Goal: Task Accomplishment & Management: Manage account settings

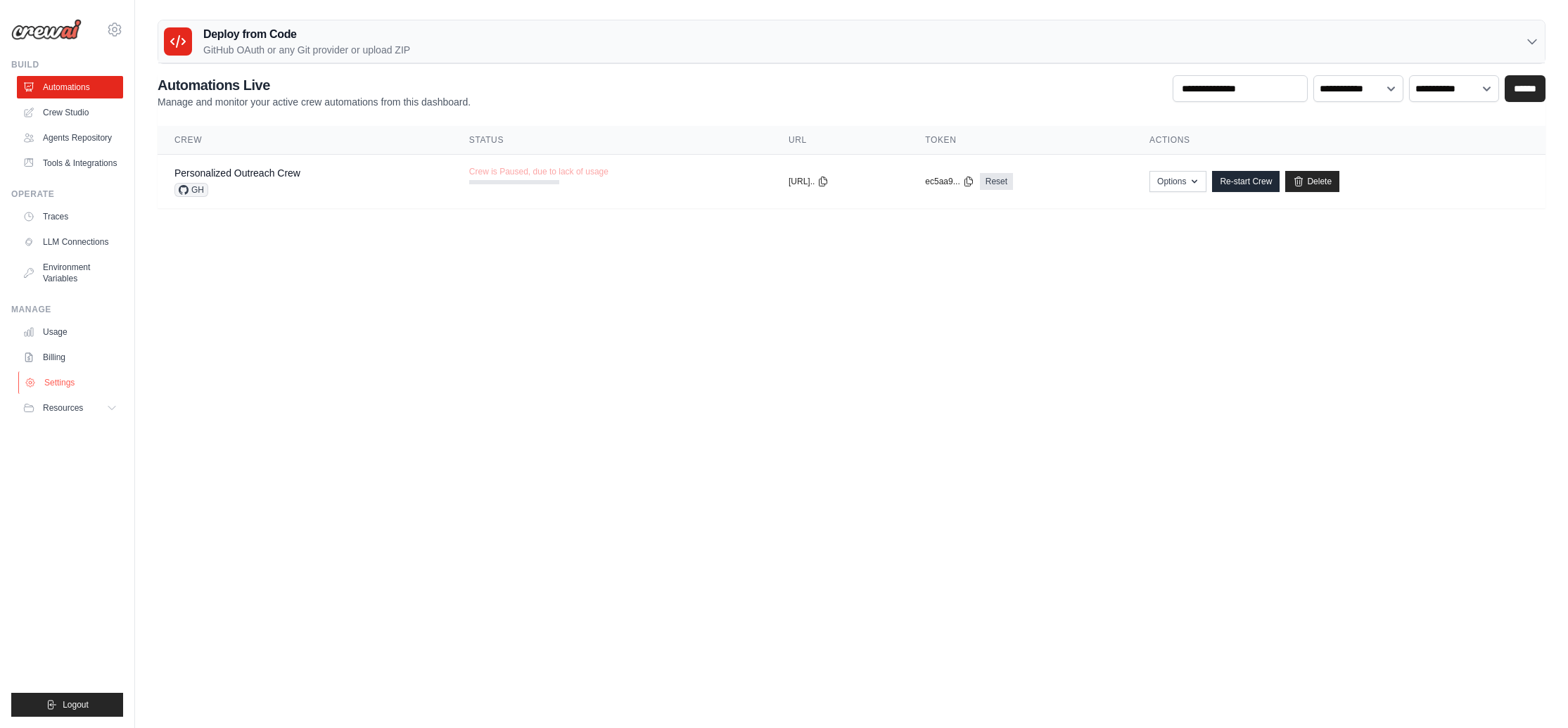
click at [99, 392] on link "Settings" at bounding box center [71, 382] width 106 height 23
click at [90, 290] on ul "Build Automations Crew Studio Agents Repository Tools & Integrations" at bounding box center [67, 388] width 112 height 658
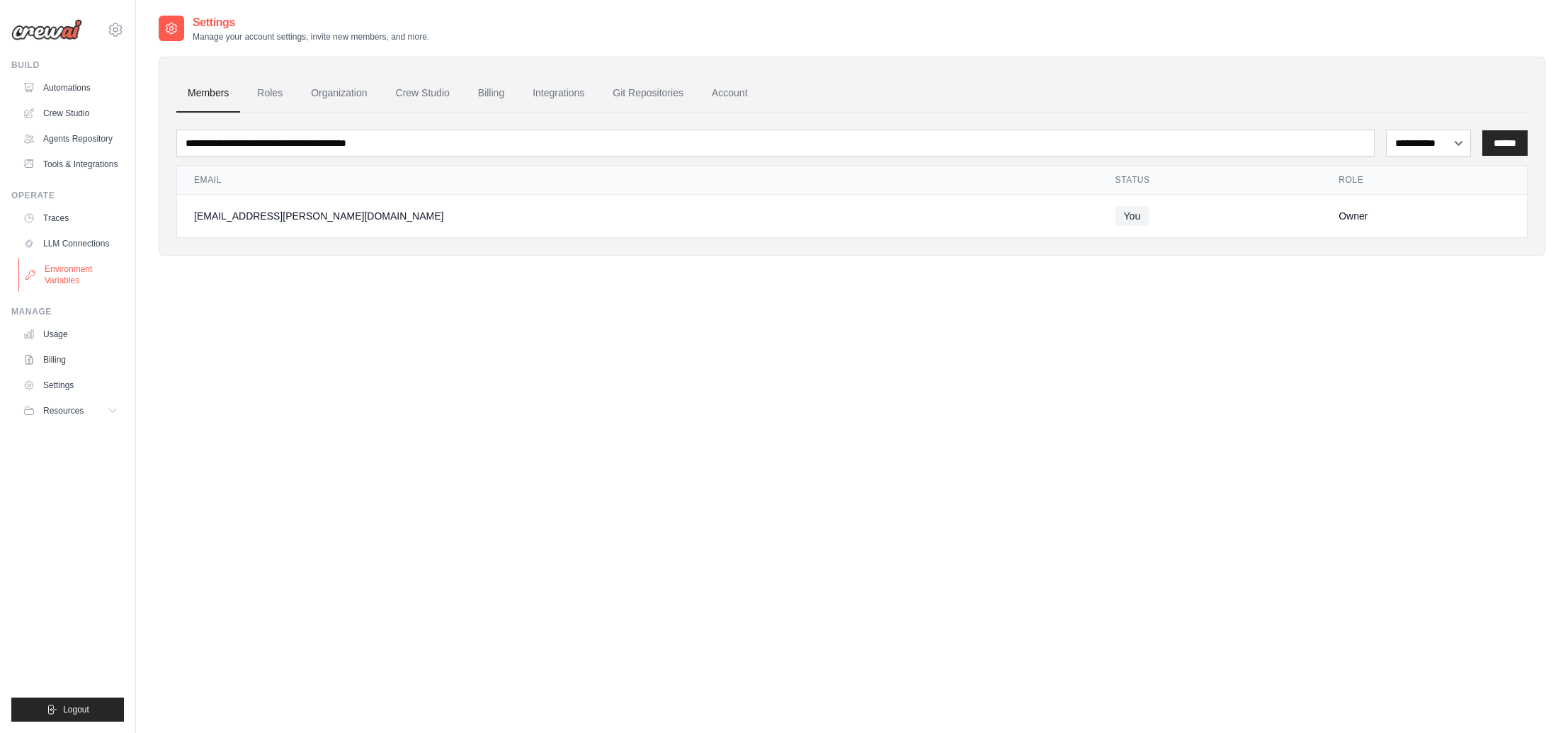
click at [87, 276] on link "Environment Variables" at bounding box center [72, 275] width 107 height 34
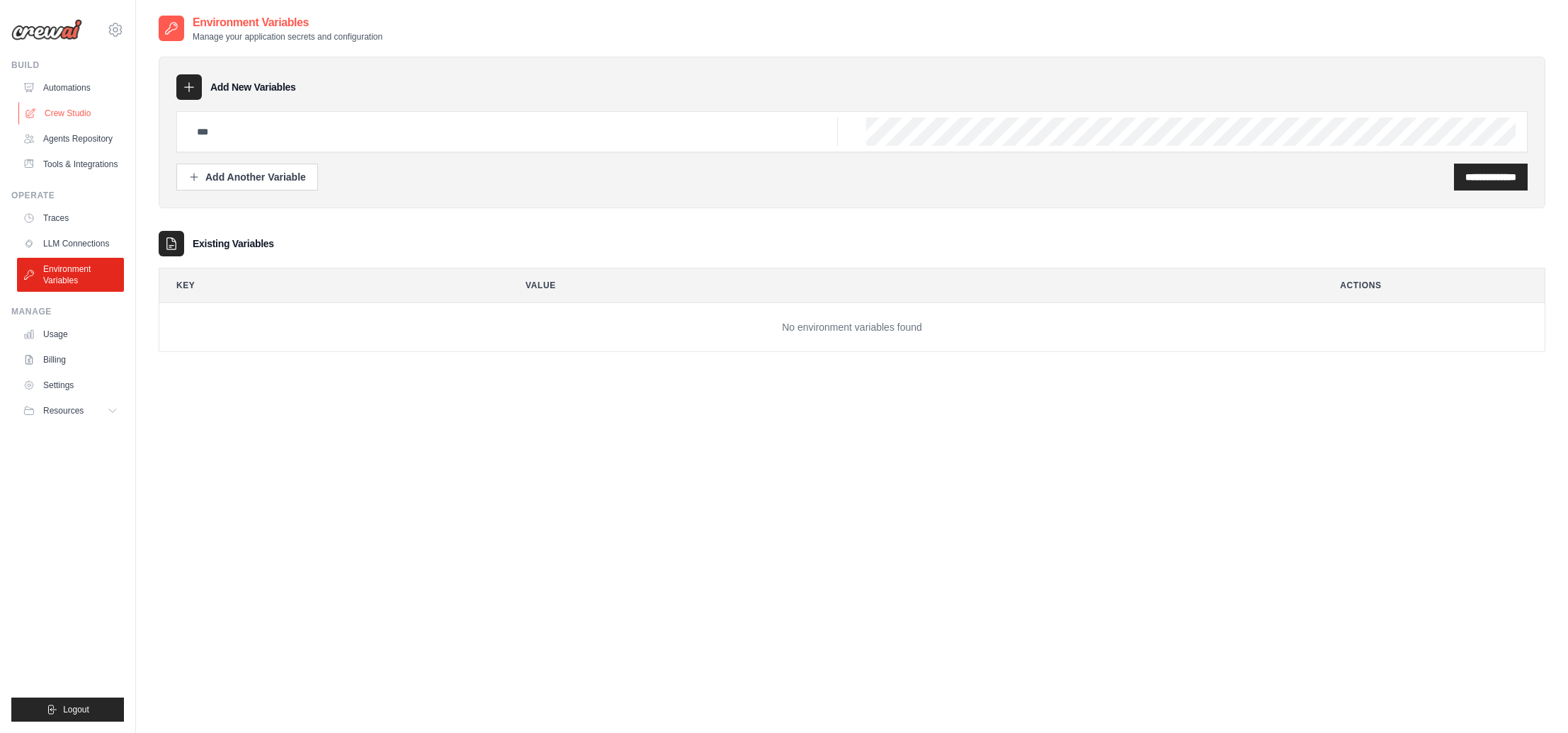
click at [101, 104] on link "Crew Studio" at bounding box center [72, 113] width 107 height 23
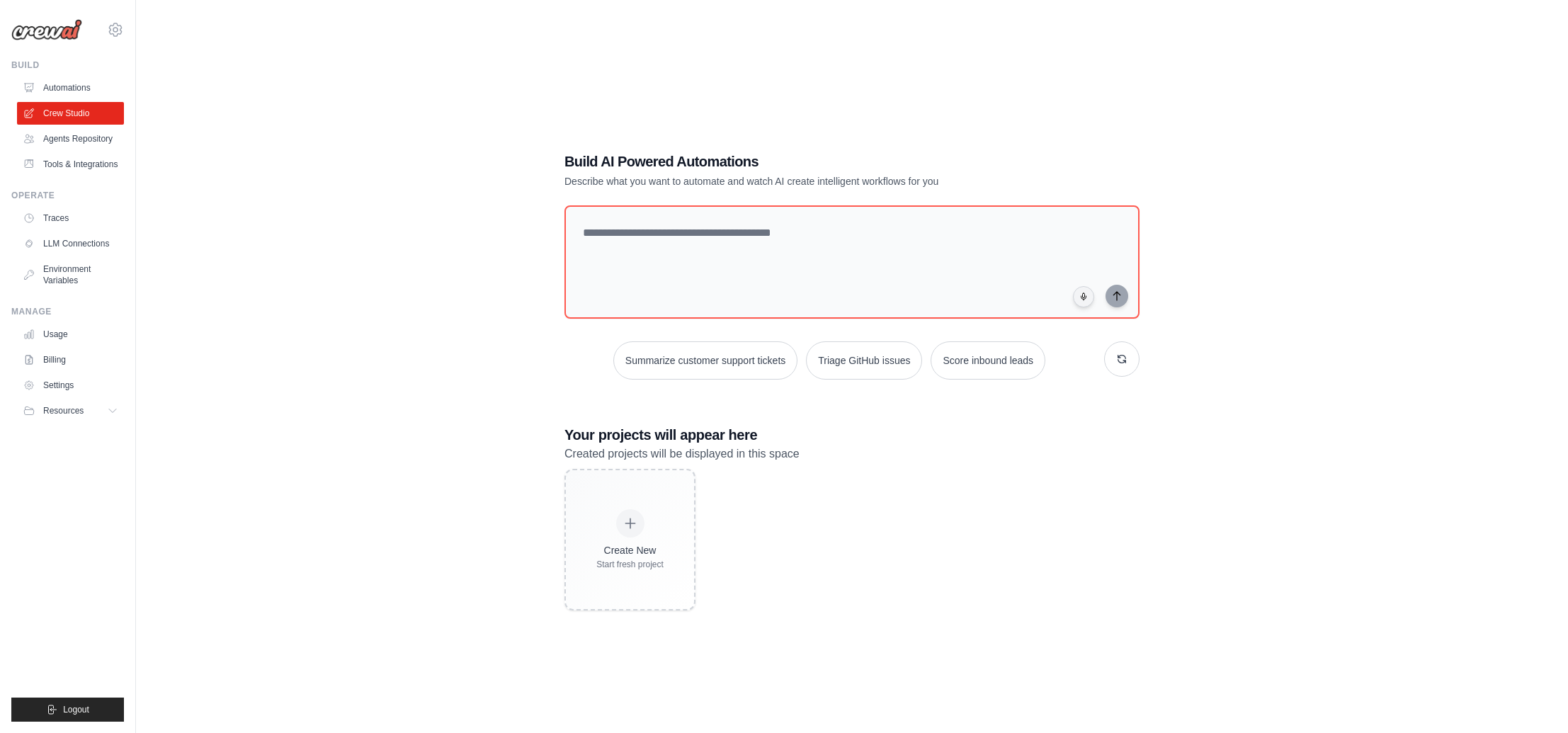
click at [696, 487] on div "Create New Start fresh project" at bounding box center [851, 540] width 575 height 142
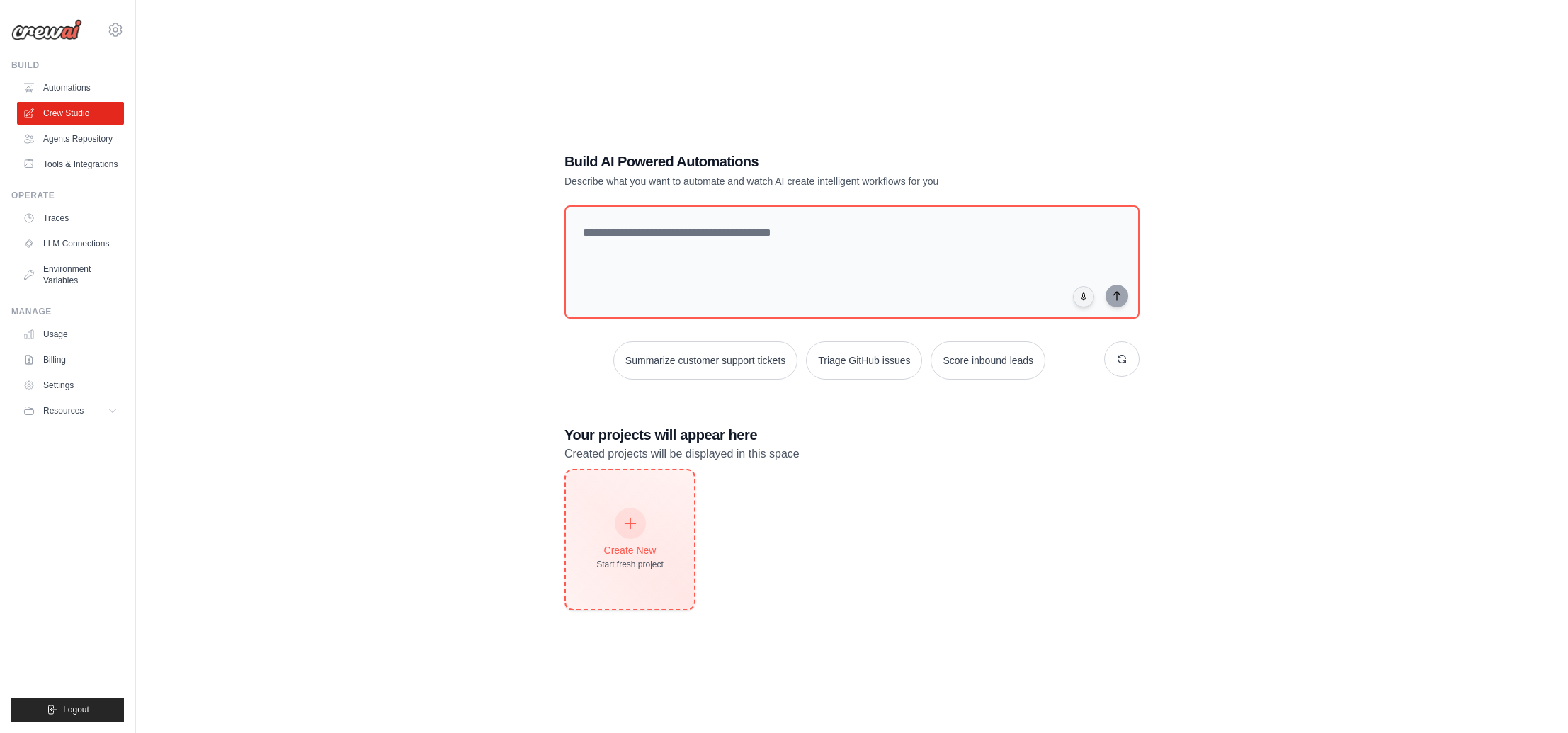
click at [663, 489] on div "Create New Start fresh project" at bounding box center [630, 539] width 128 height 139
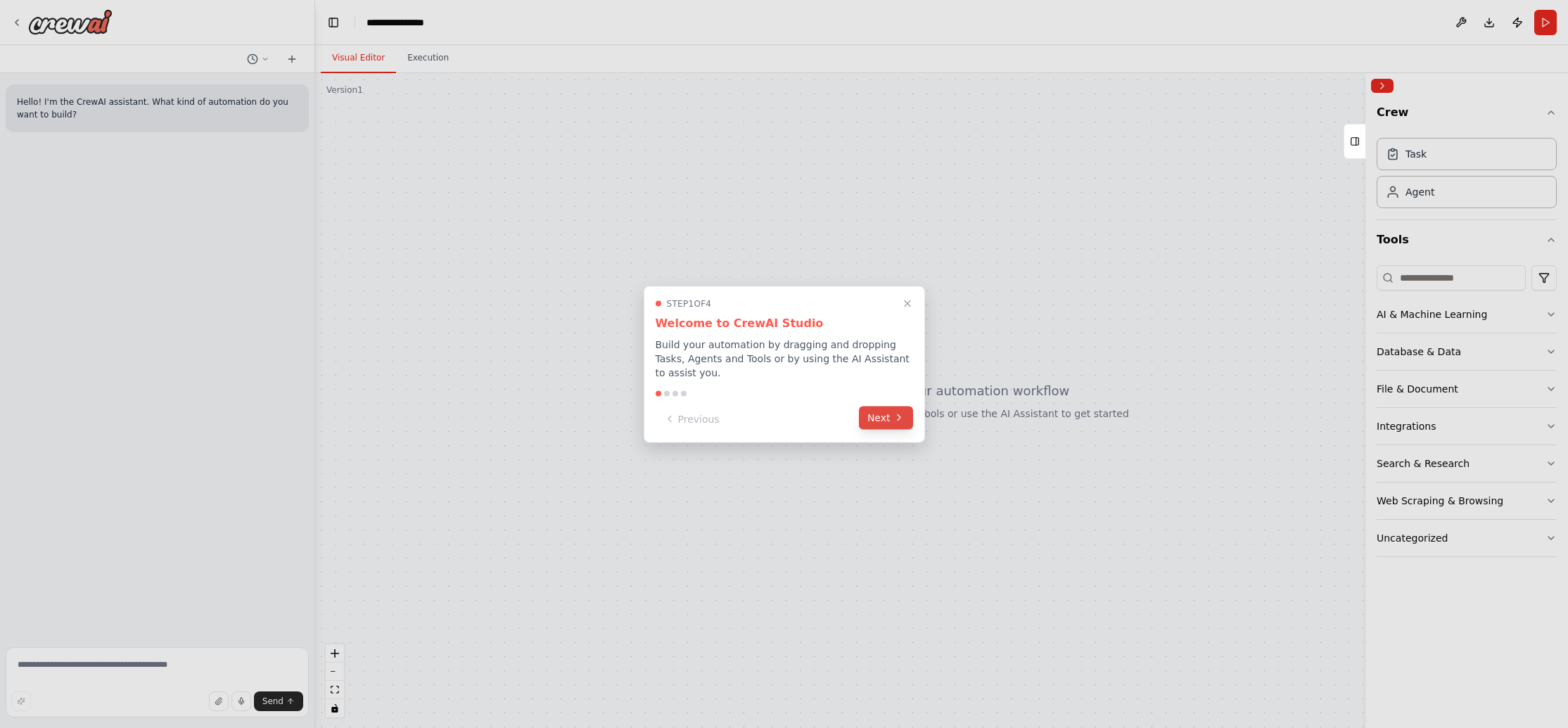
click at [878, 419] on button "Next" at bounding box center [886, 418] width 54 height 23
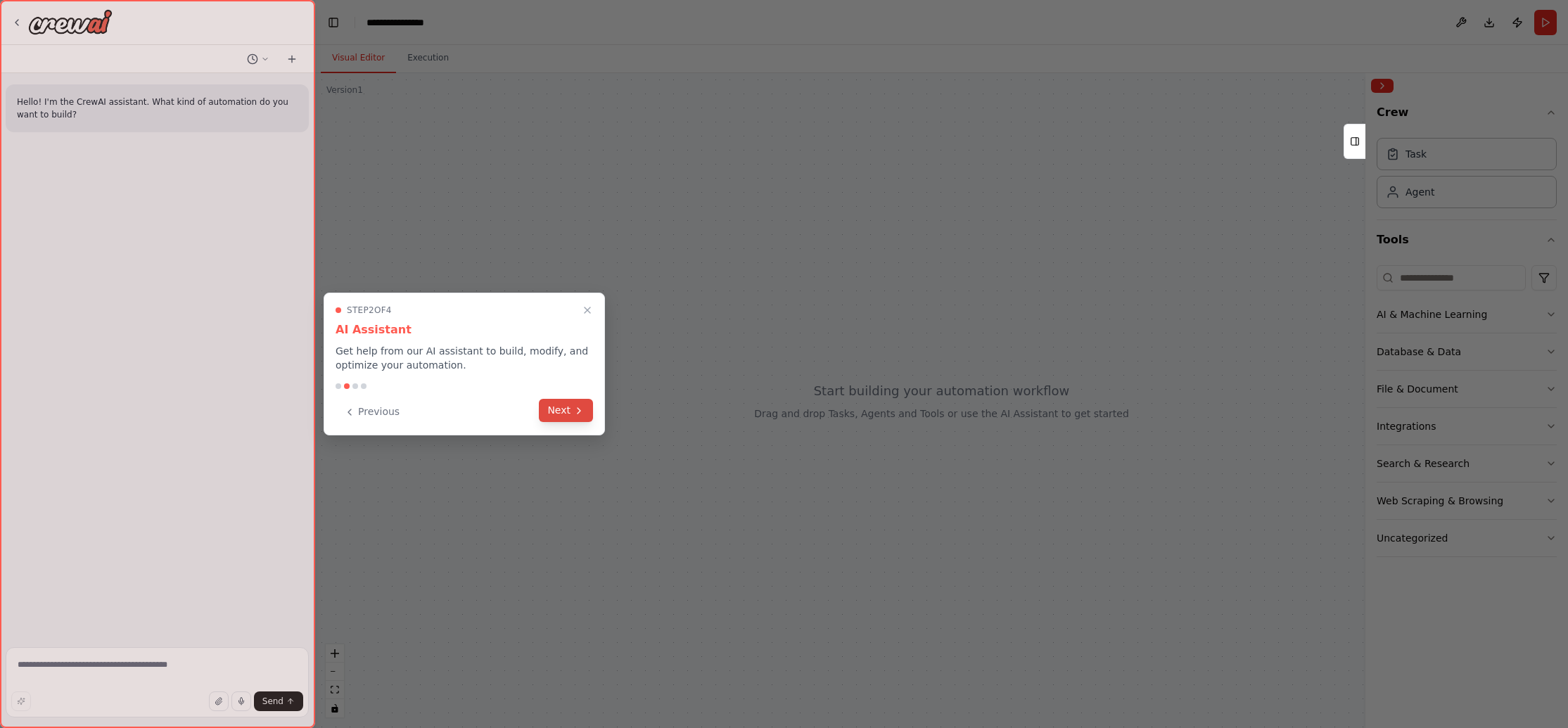
click at [560, 417] on button "Next" at bounding box center [566, 411] width 54 height 23
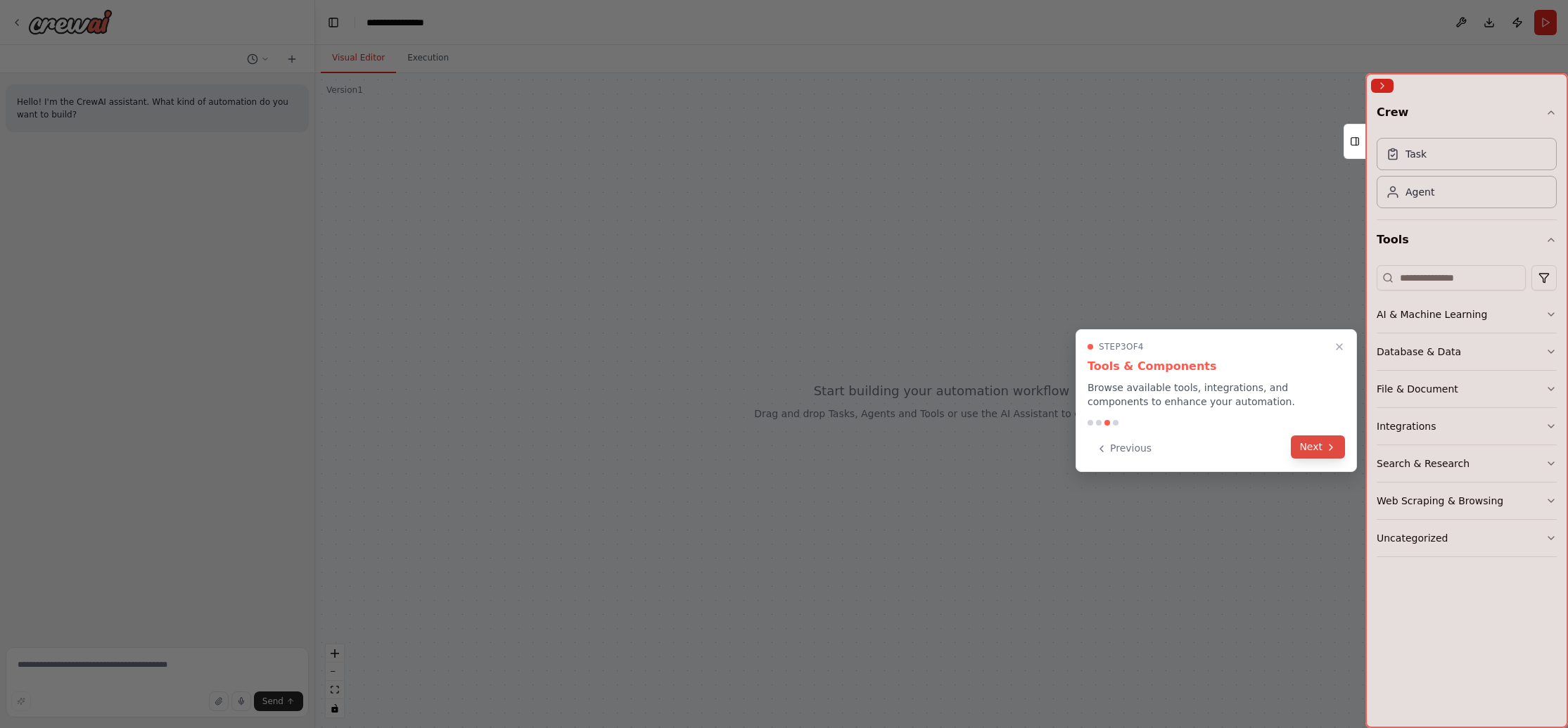
click at [1319, 443] on button "Next" at bounding box center [1318, 448] width 54 height 23
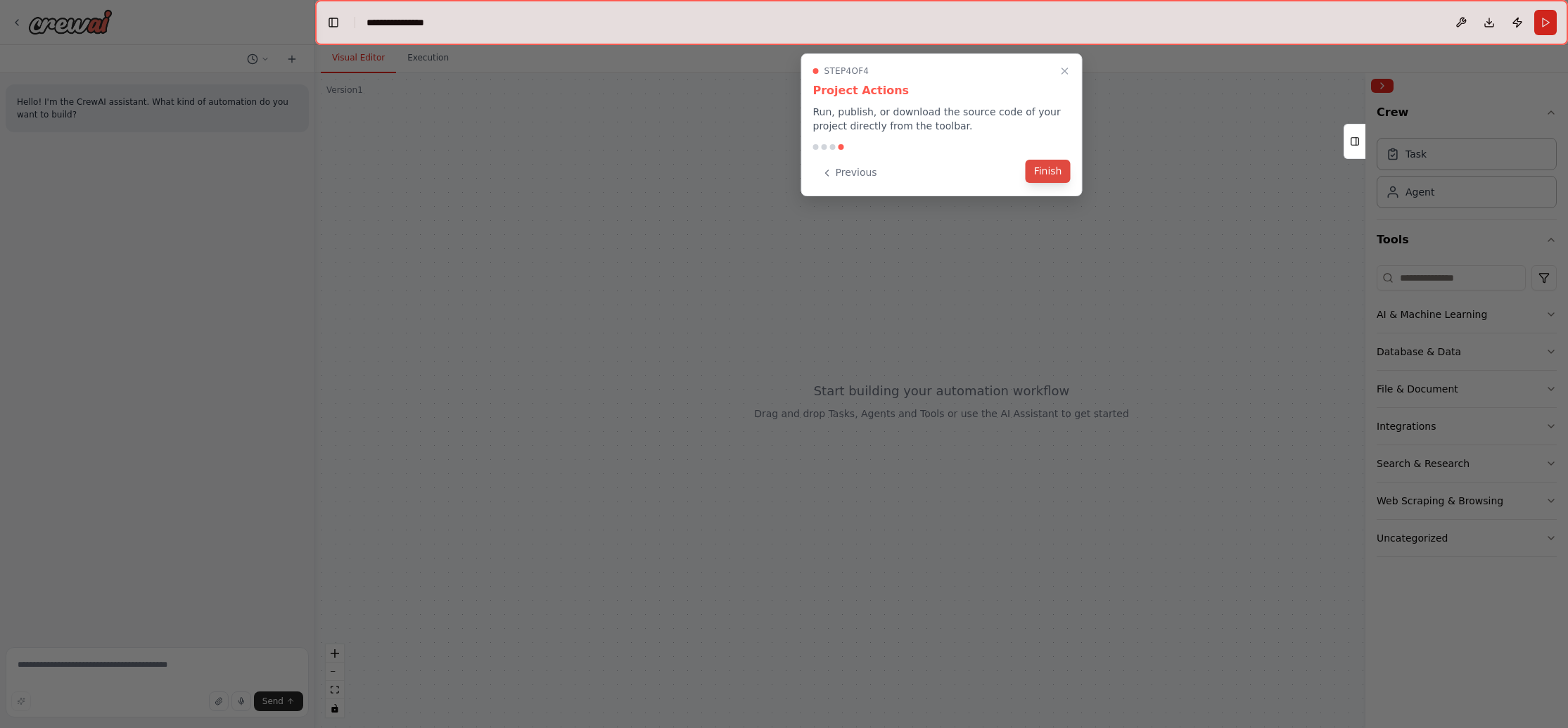
click at [1048, 170] on button "Finish" at bounding box center [1048, 172] width 45 height 23
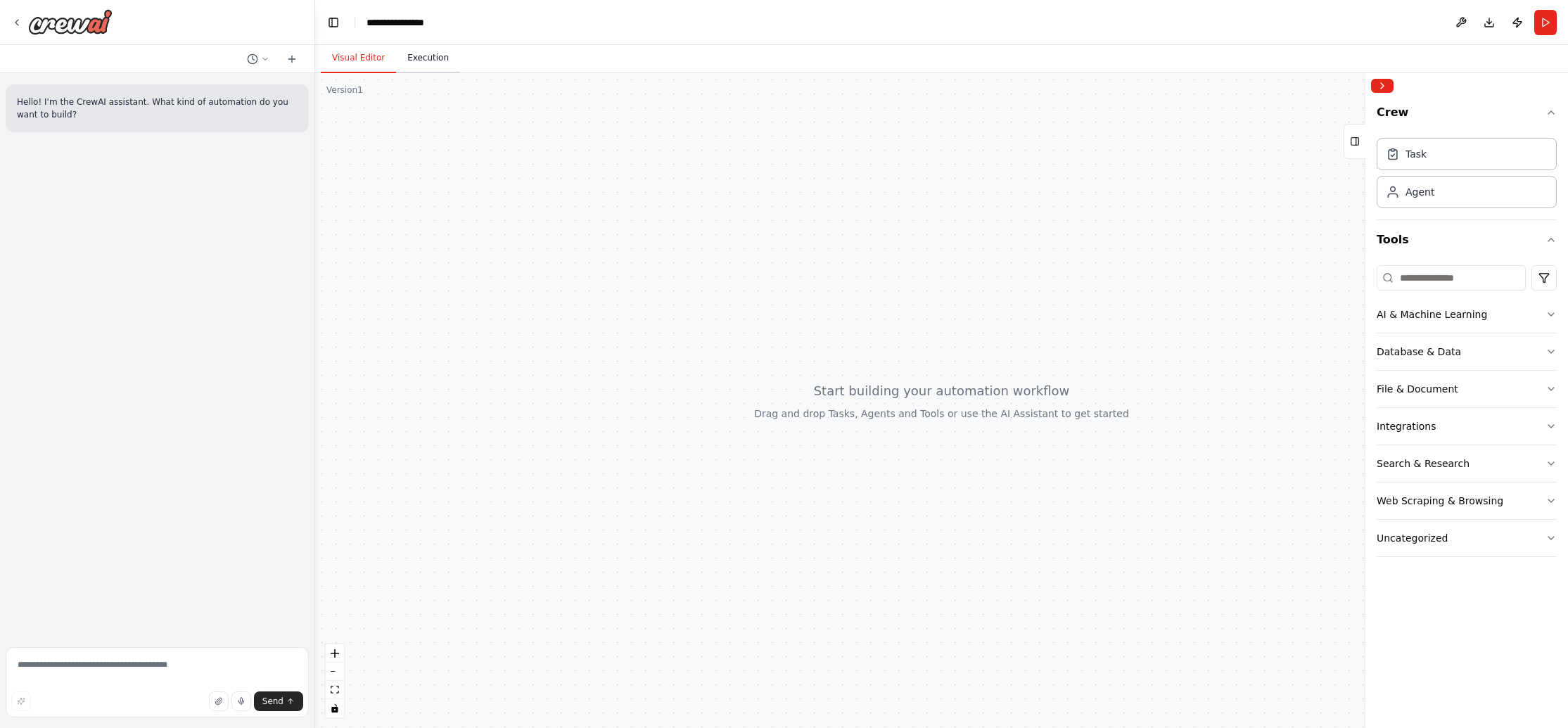
click at [425, 61] on button "Execution" at bounding box center [428, 58] width 64 height 29
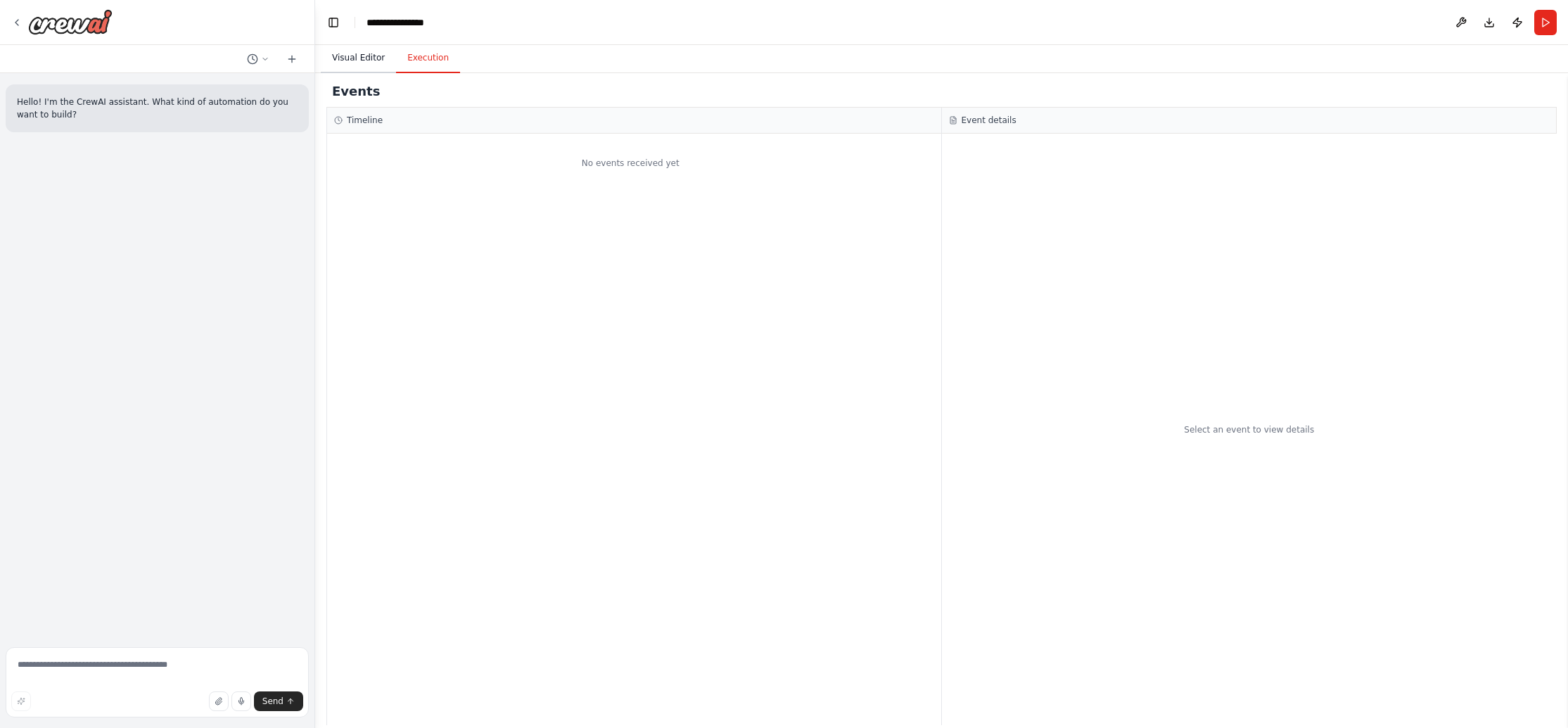
click at [363, 58] on button "Visual Editor" at bounding box center [358, 58] width 75 height 29
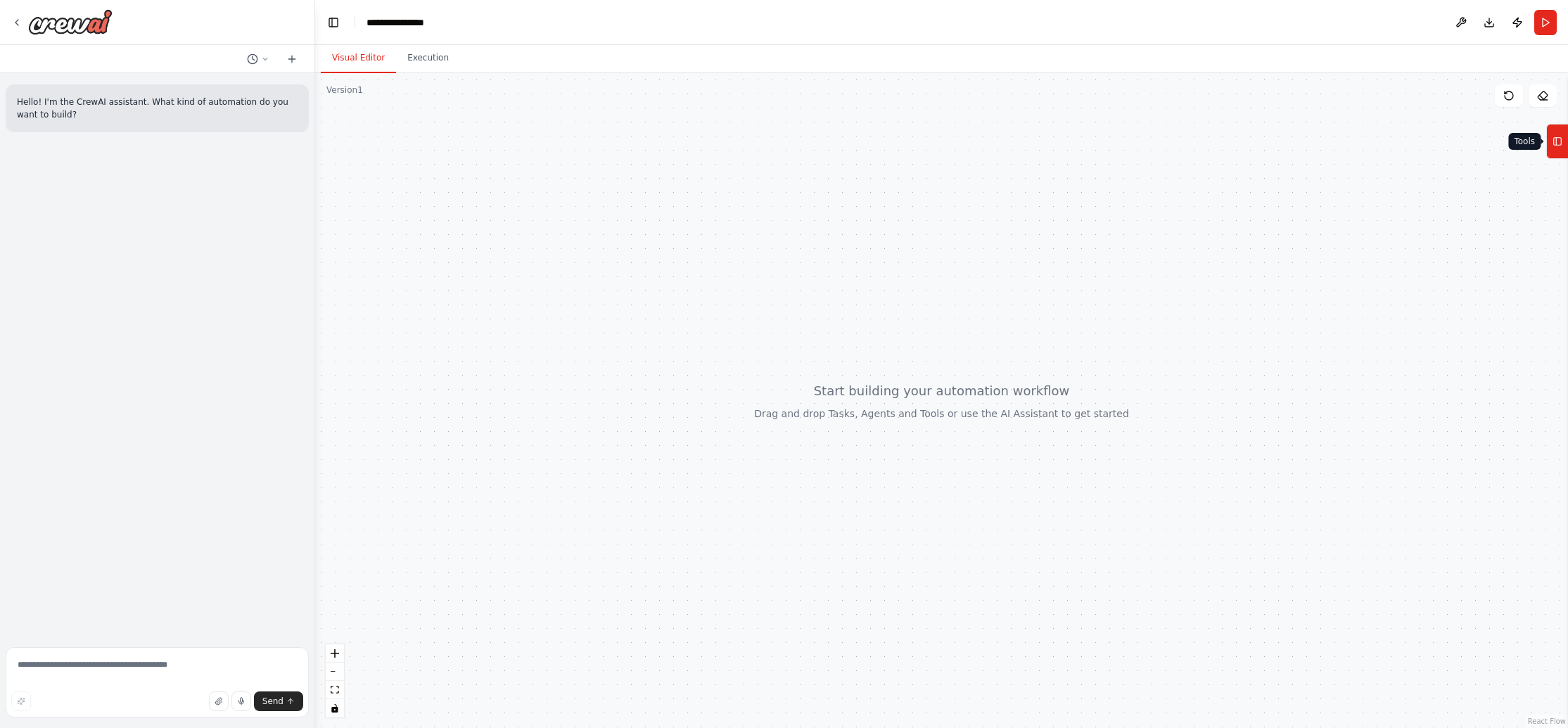
click at [1553, 139] on icon at bounding box center [1558, 141] width 10 height 23
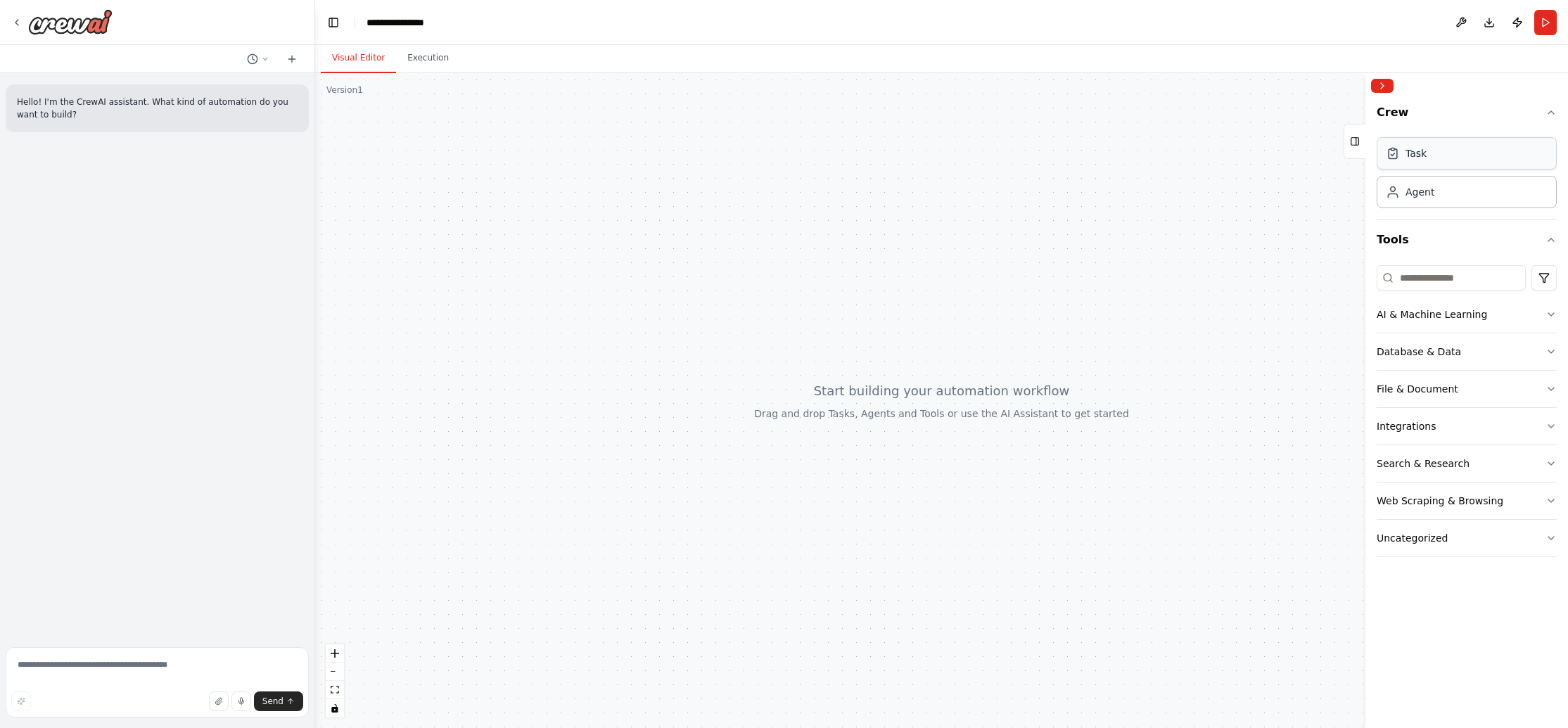
click at [1494, 155] on div "Task" at bounding box center [1467, 153] width 180 height 33
click at [1443, 200] on div "Agent" at bounding box center [1467, 191] width 180 height 33
click at [1439, 161] on div "Task" at bounding box center [1467, 153] width 180 height 33
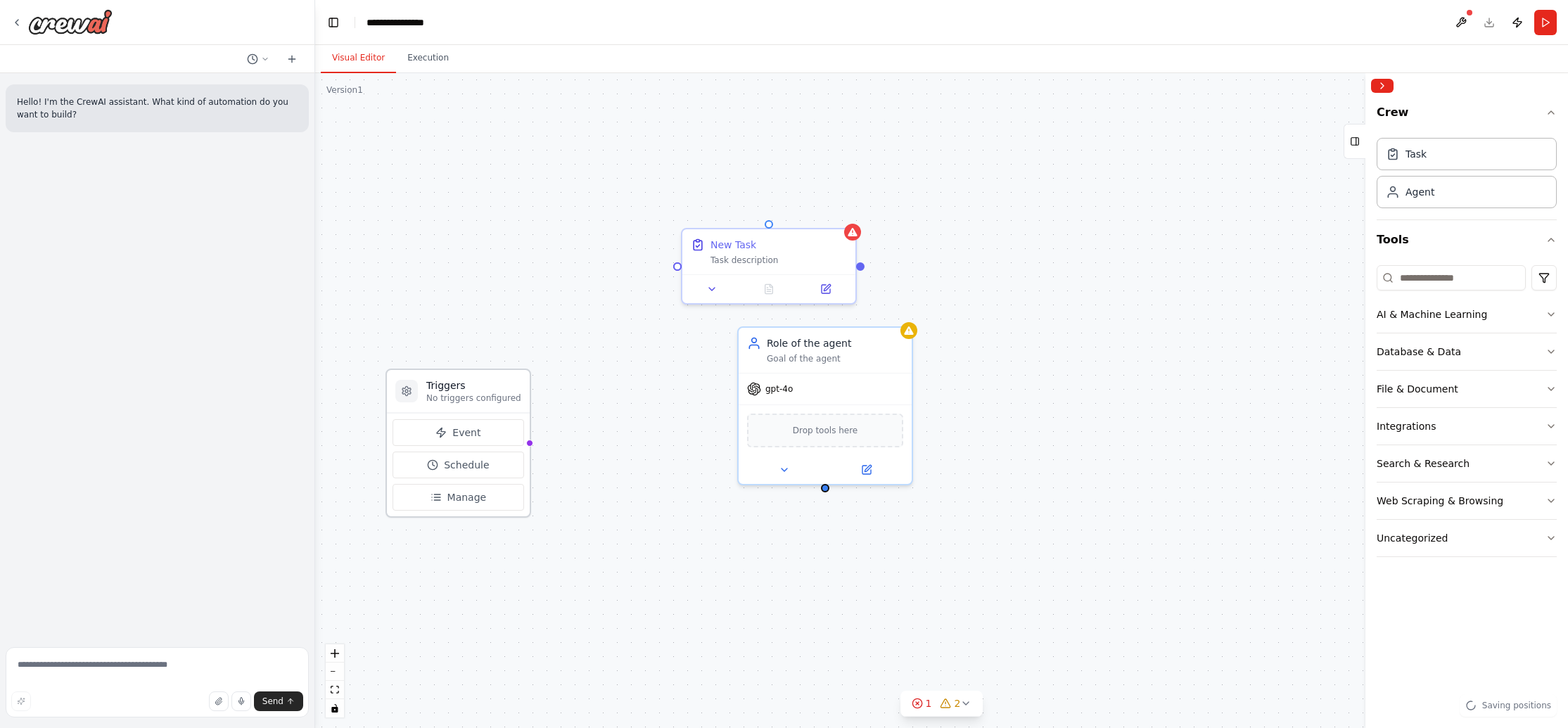
click at [448, 399] on p "No triggers configured" at bounding box center [474, 397] width 95 height 11
click at [440, 432] on icon at bounding box center [441, 432] width 8 height 9
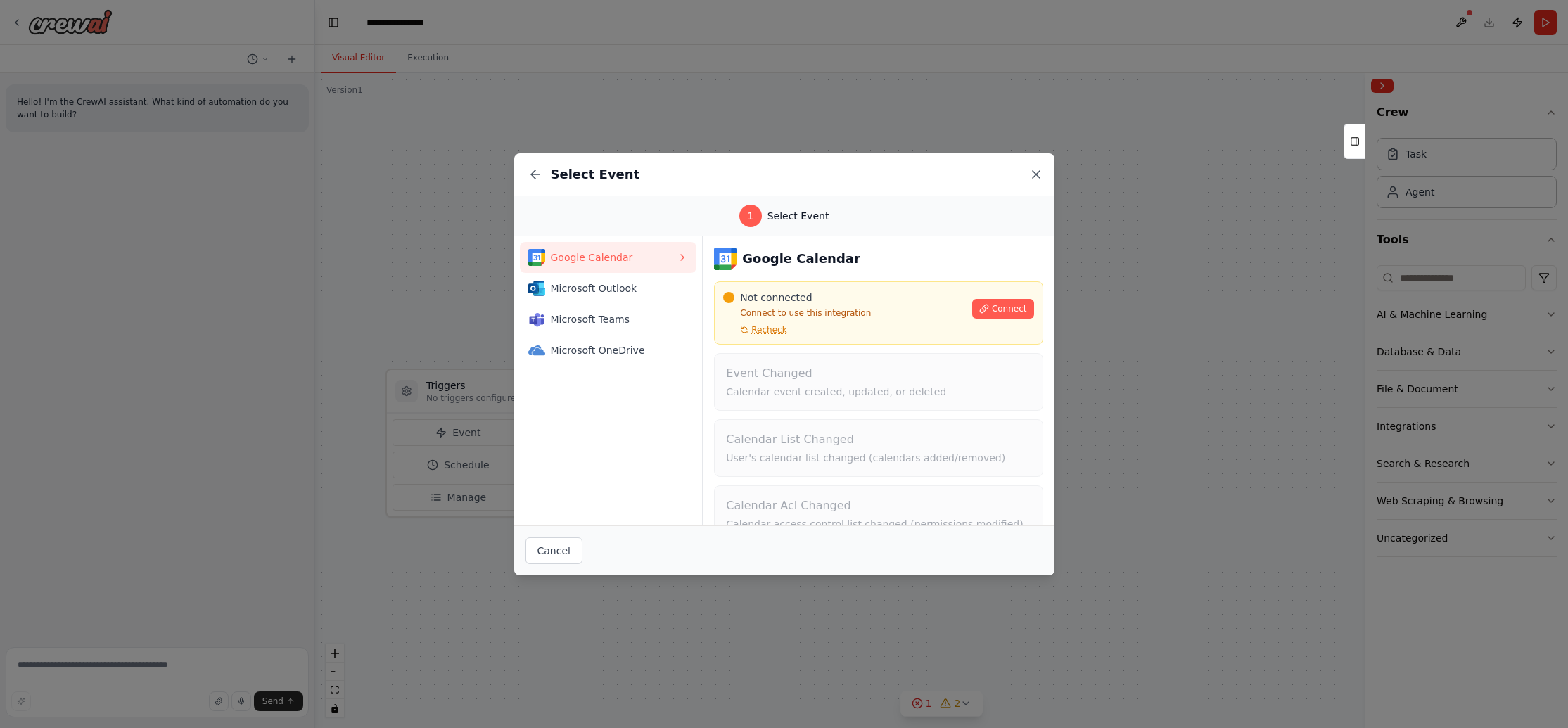
click at [1037, 172] on icon at bounding box center [1036, 174] width 14 height 14
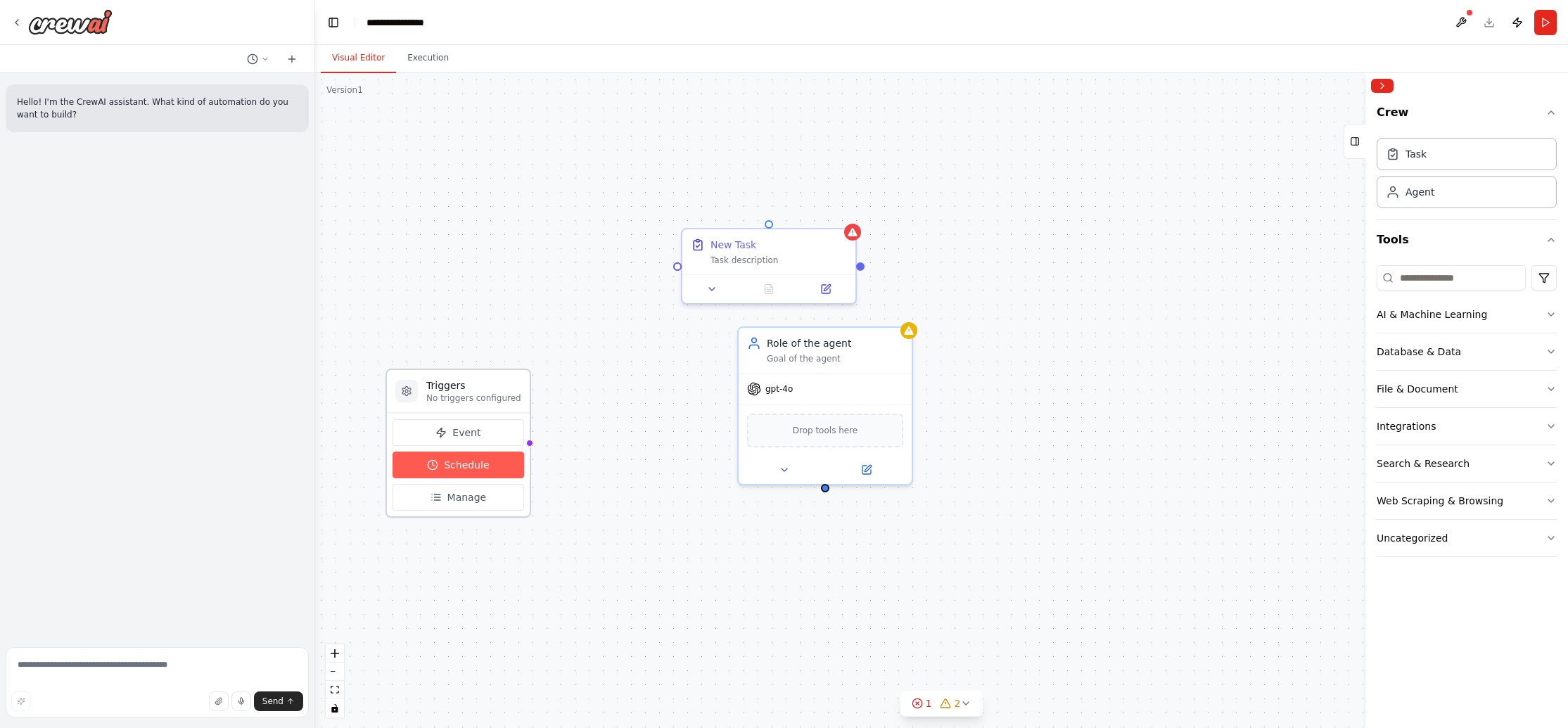
click at [439, 468] on button "Schedule" at bounding box center [458, 465] width 131 height 27
select select "******"
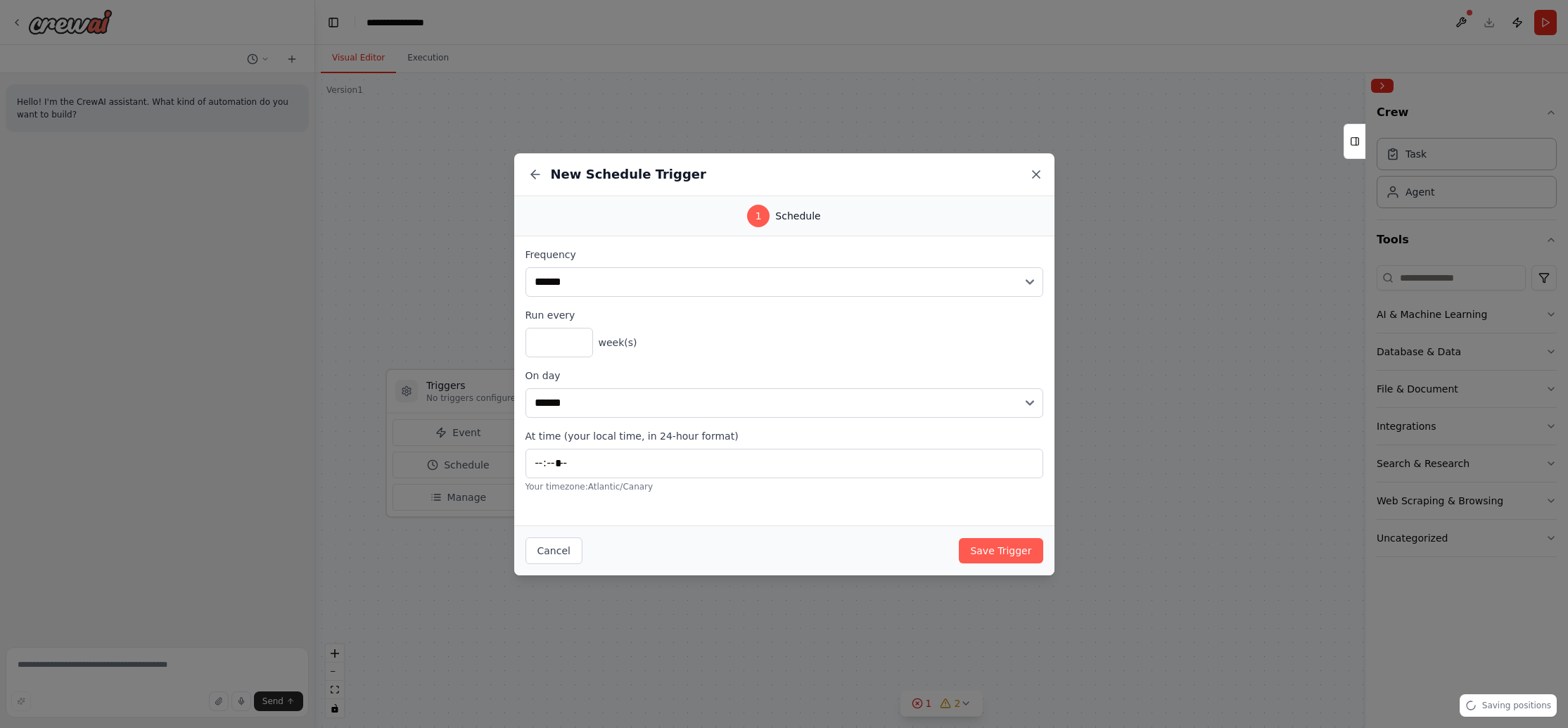
click at [1038, 175] on icon at bounding box center [1036, 174] width 14 height 14
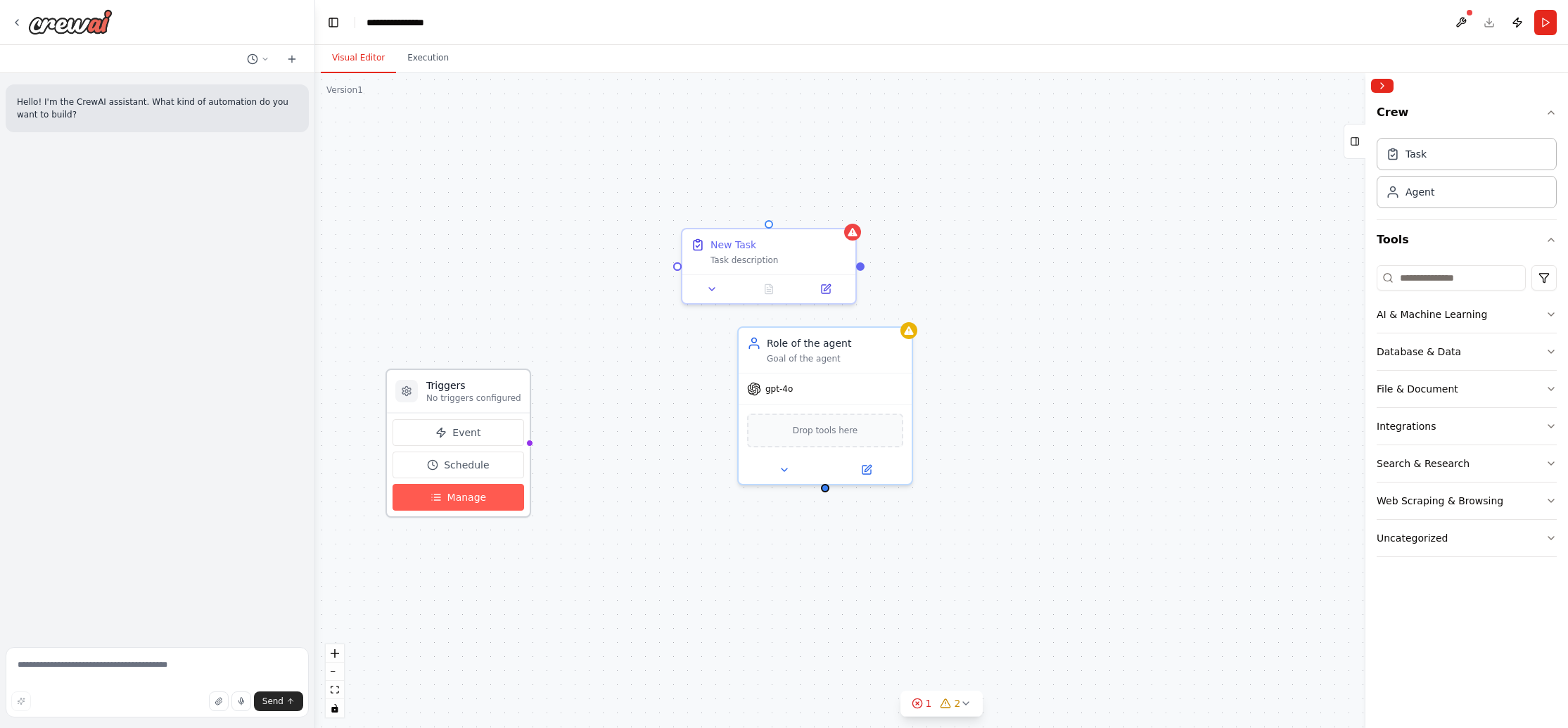
click at [407, 509] on button "Manage" at bounding box center [458, 498] width 131 height 27
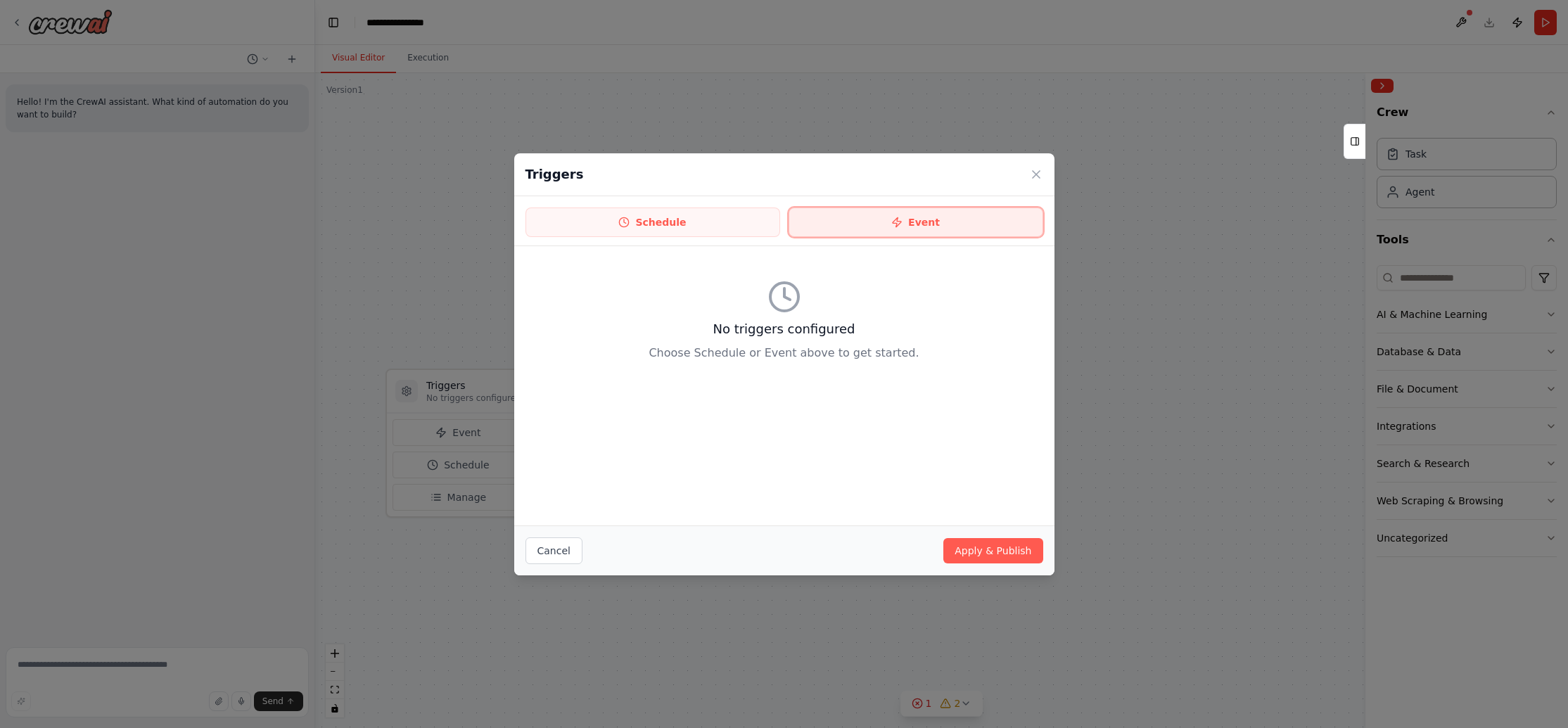
click at [904, 233] on button "Event" at bounding box center [916, 222] width 254 height 29
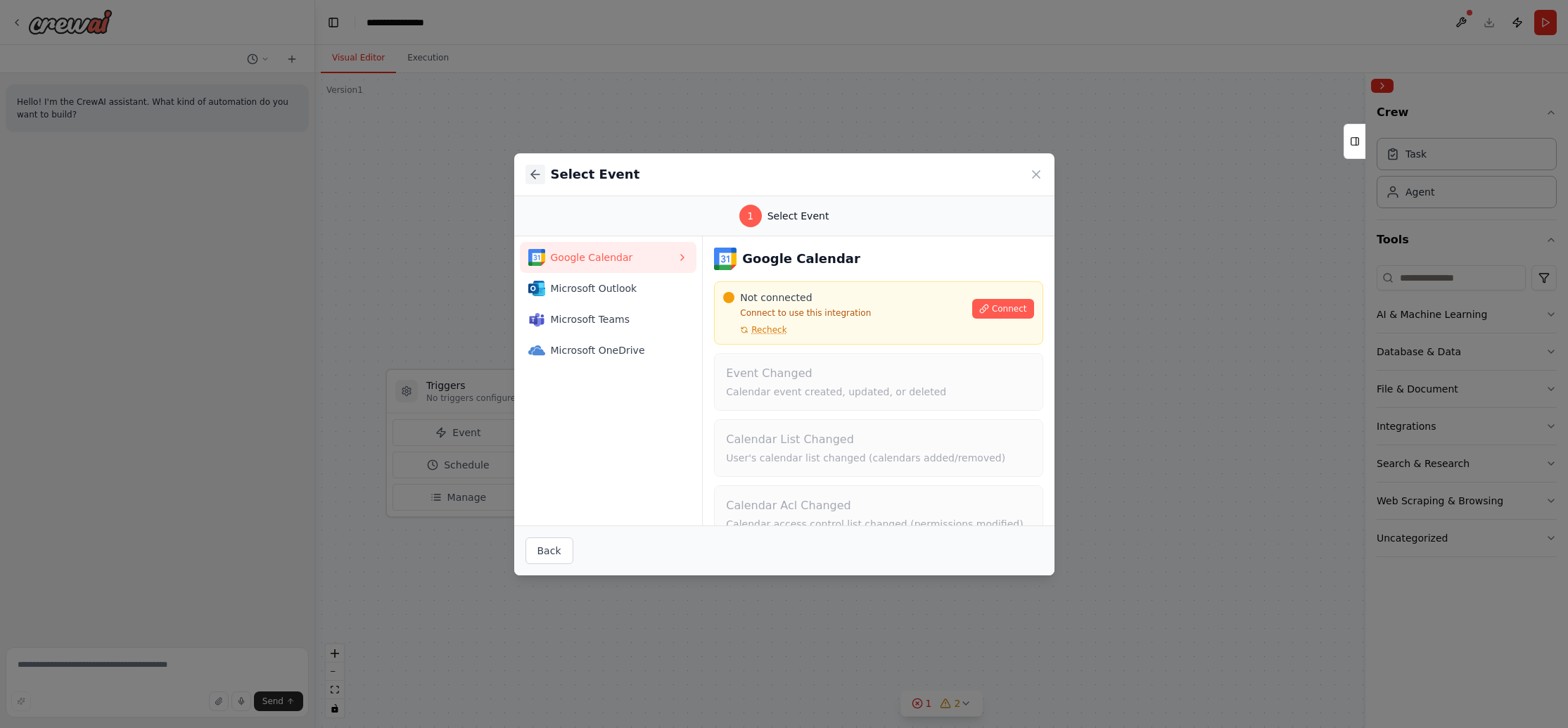
click at [543, 174] on button at bounding box center [535, 175] width 20 height 20
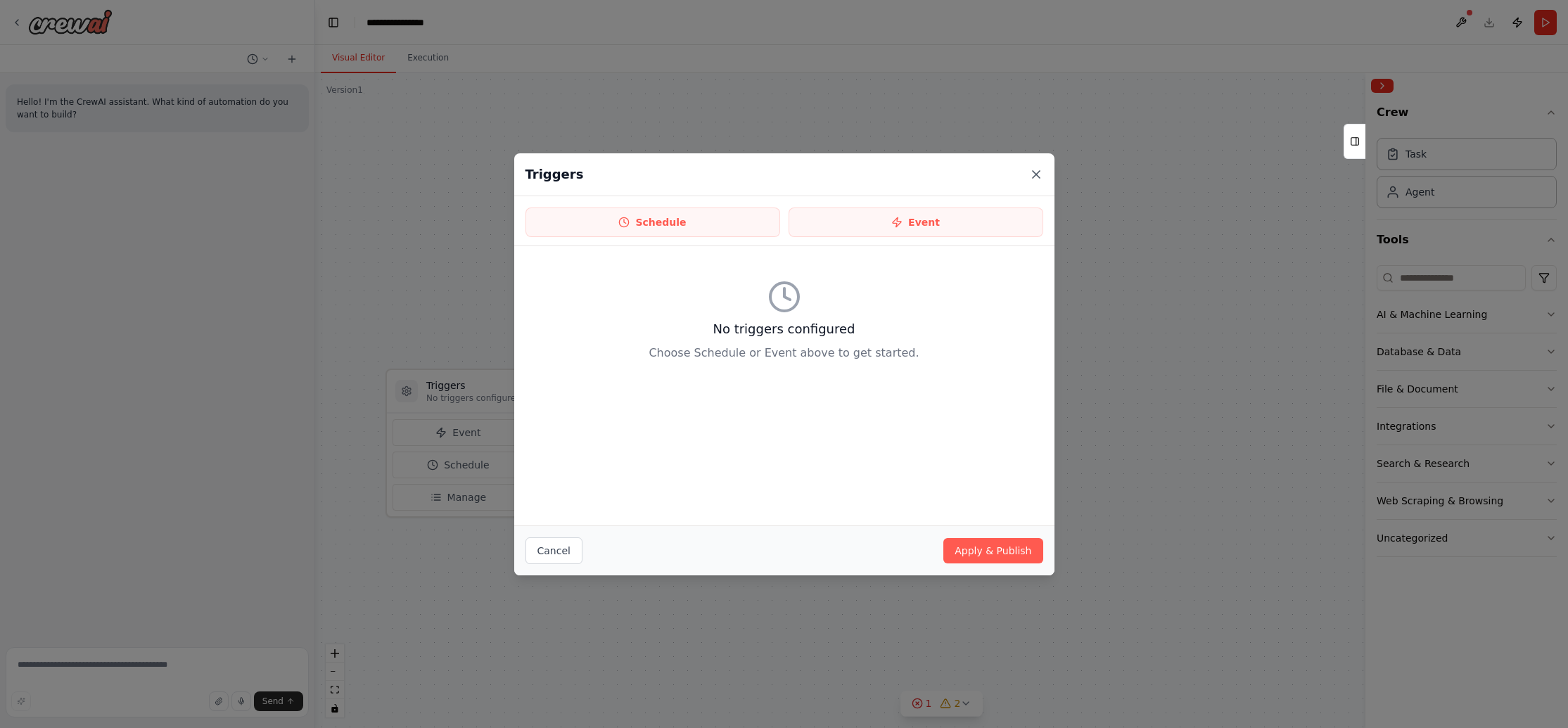
click at [1036, 170] on icon at bounding box center [1036, 174] width 14 height 14
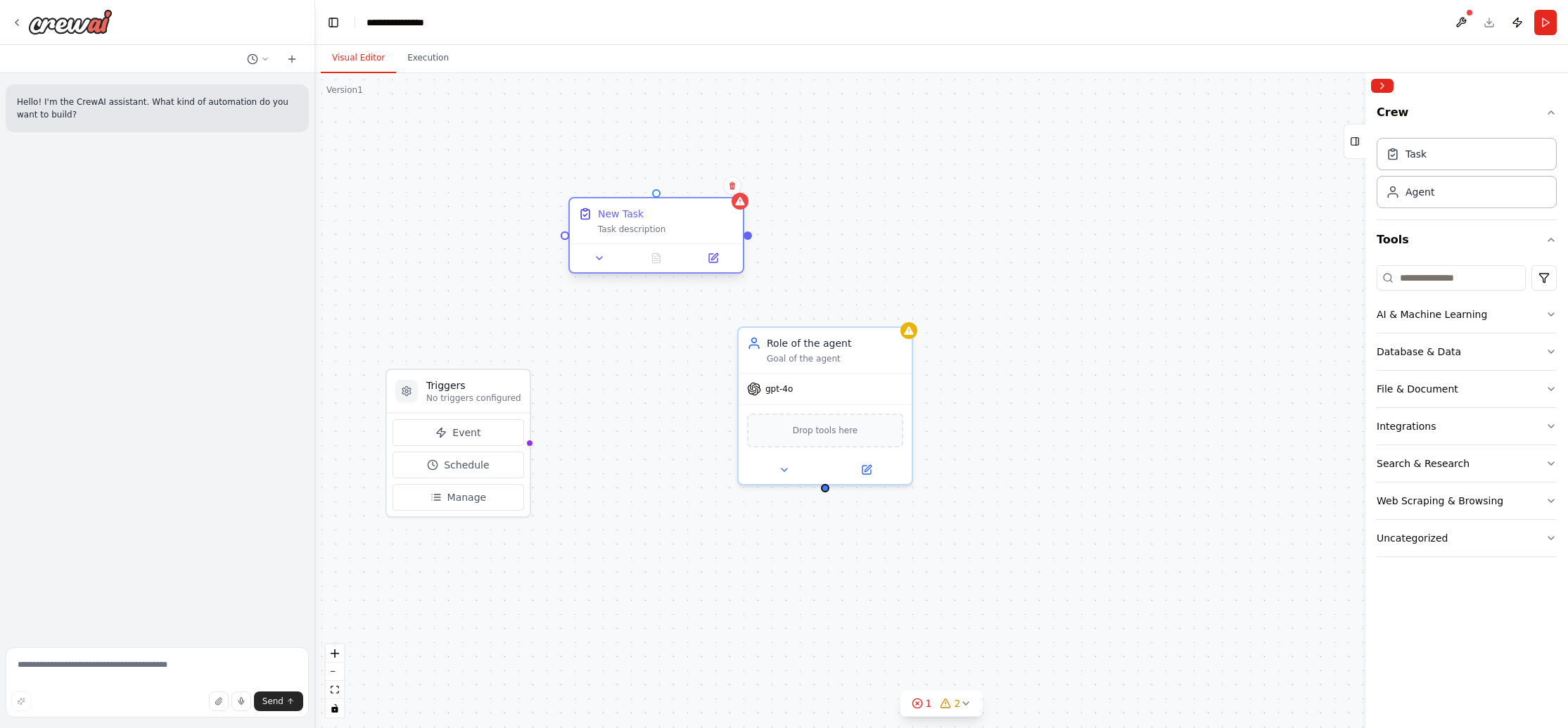
drag, startPoint x: 802, startPoint y: 256, endPoint x: 693, endPoint y: 231, distance: 111.8
click at [693, 231] on div "Task description" at bounding box center [666, 228] width 136 height 11
click at [730, 182] on icon at bounding box center [732, 186] width 8 height 8
click at [705, 192] on button "Confirm" at bounding box center [693, 186] width 50 height 17
click at [1453, 346] on div "Database & Data" at bounding box center [1419, 351] width 85 height 14
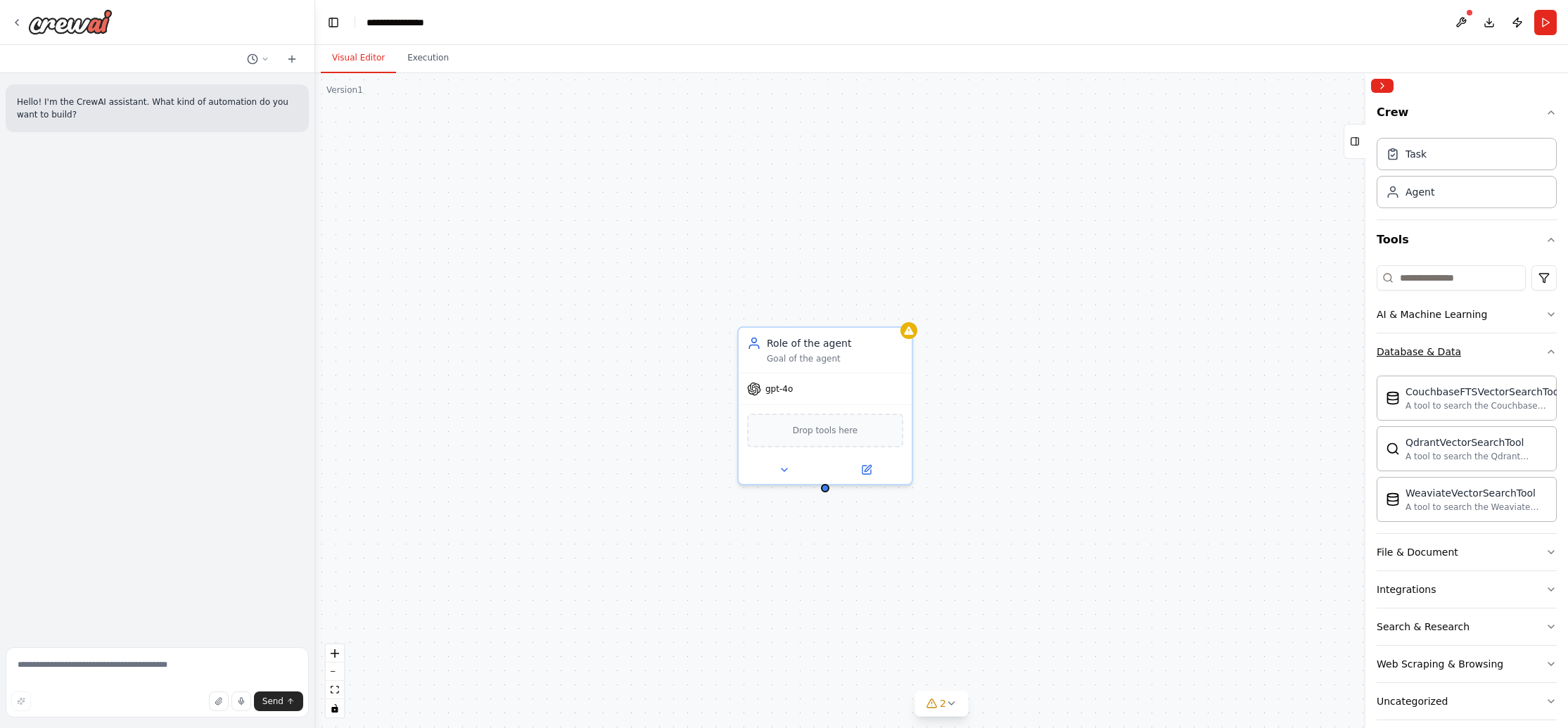
click at [1459, 346] on button "Database & Data" at bounding box center [1467, 352] width 180 height 37
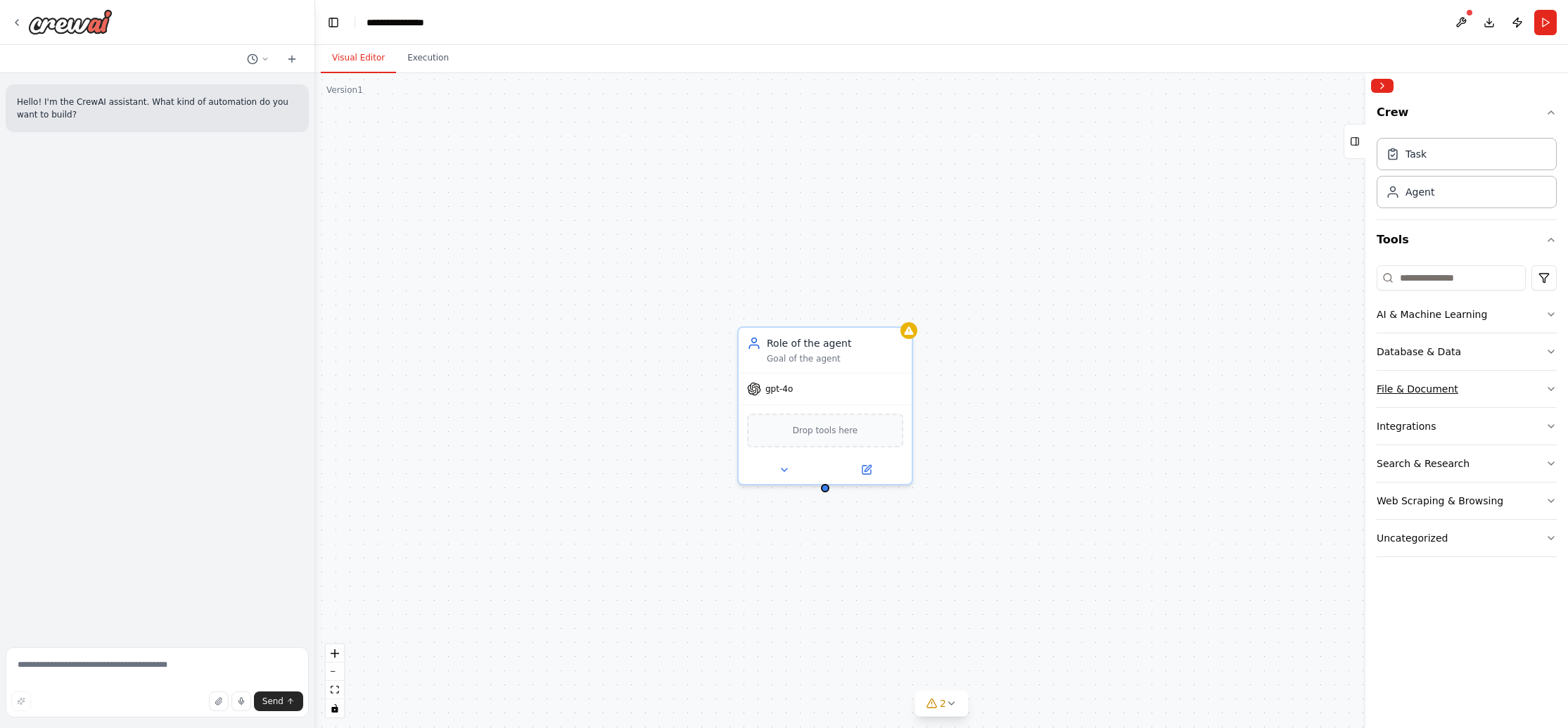
click at [1476, 384] on button "File & Document" at bounding box center [1467, 389] width 180 height 37
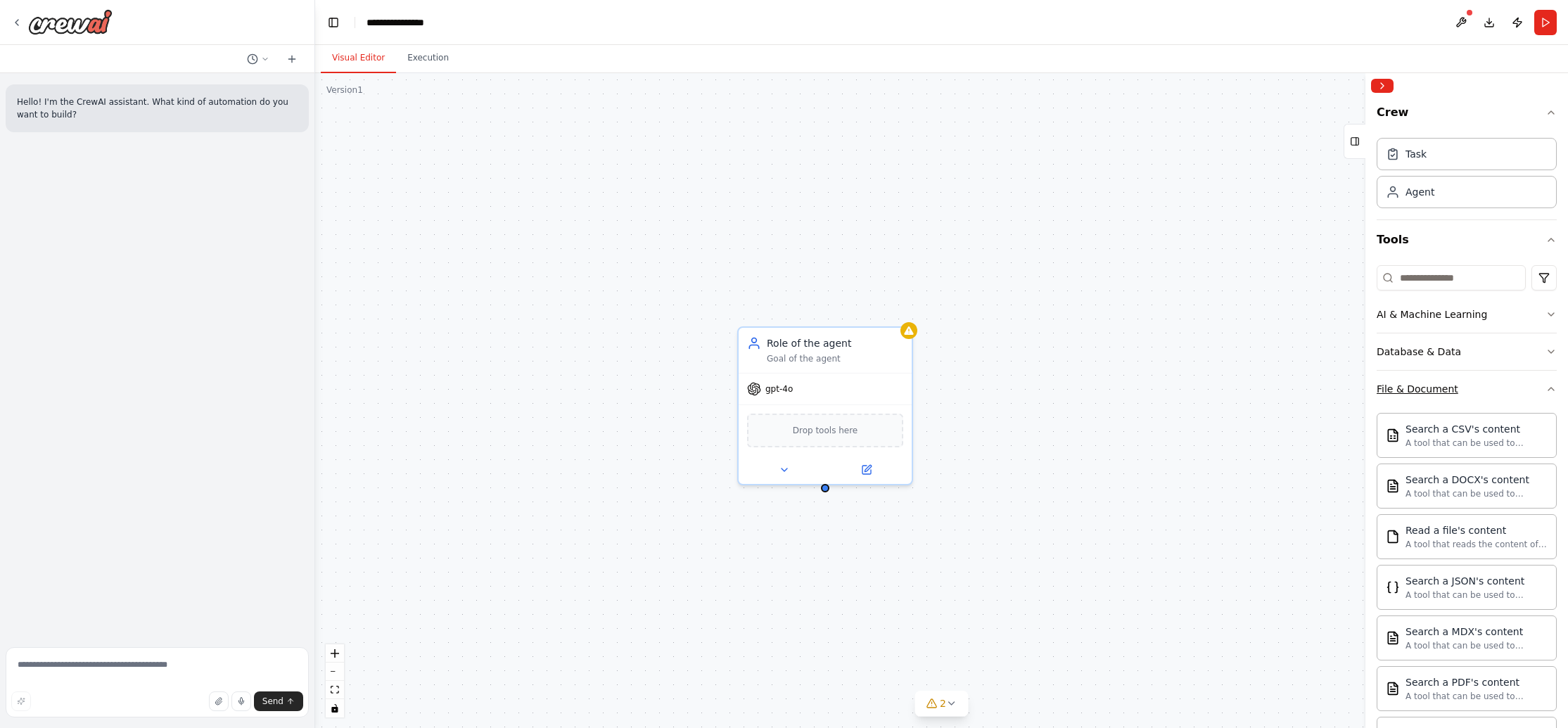
click at [1476, 383] on button "File & Document" at bounding box center [1467, 389] width 180 height 37
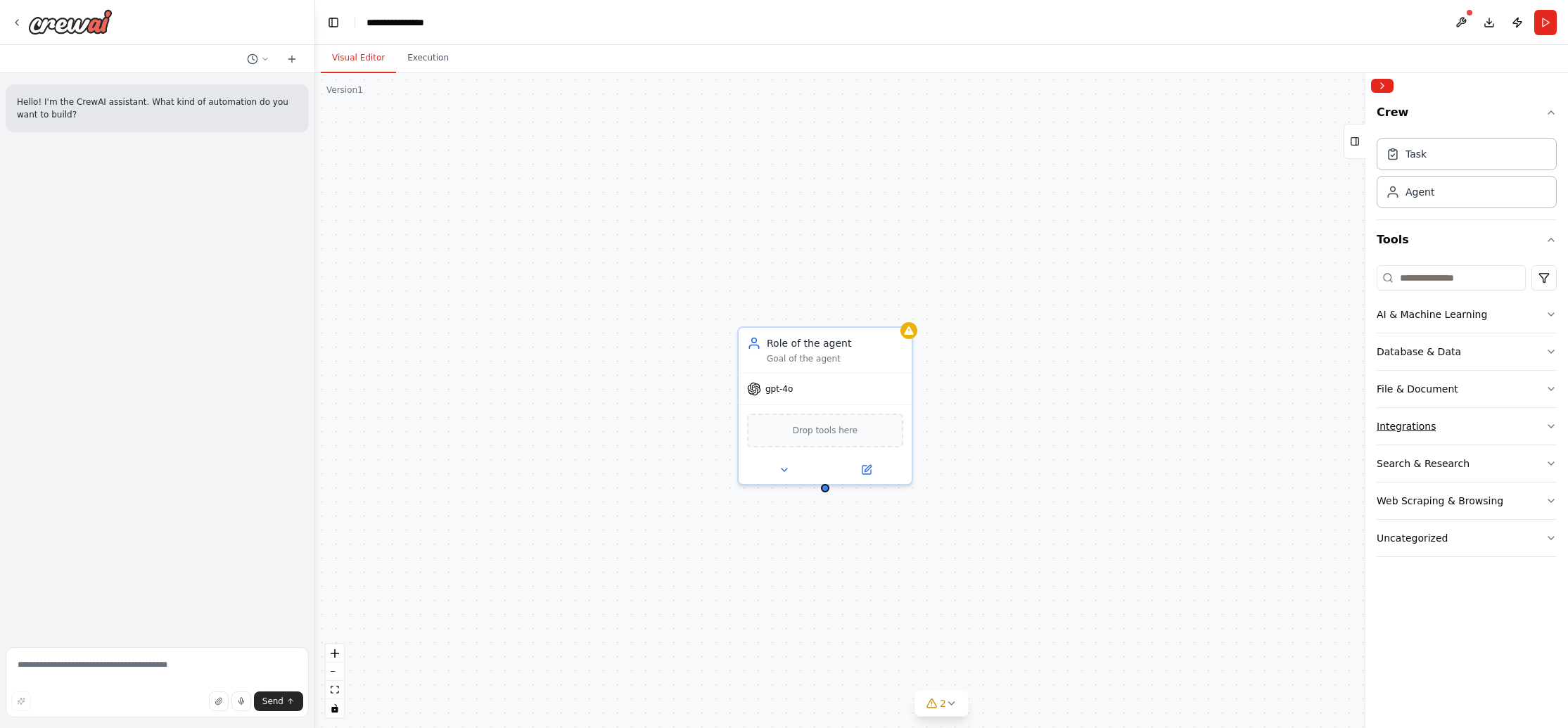
click at [1474, 428] on button "Integrations" at bounding box center [1467, 427] width 180 height 37
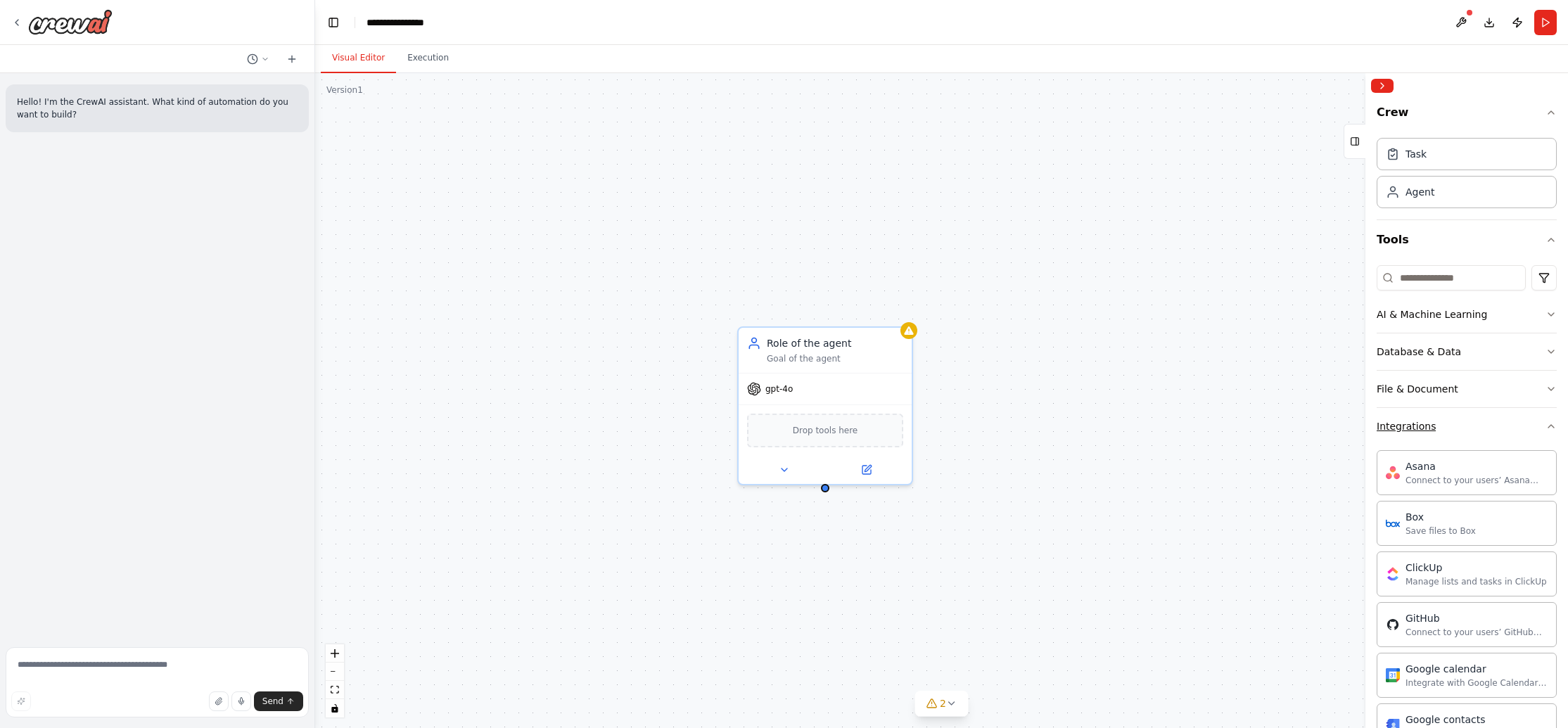
click at [1474, 428] on button "Integrations" at bounding box center [1467, 427] width 180 height 37
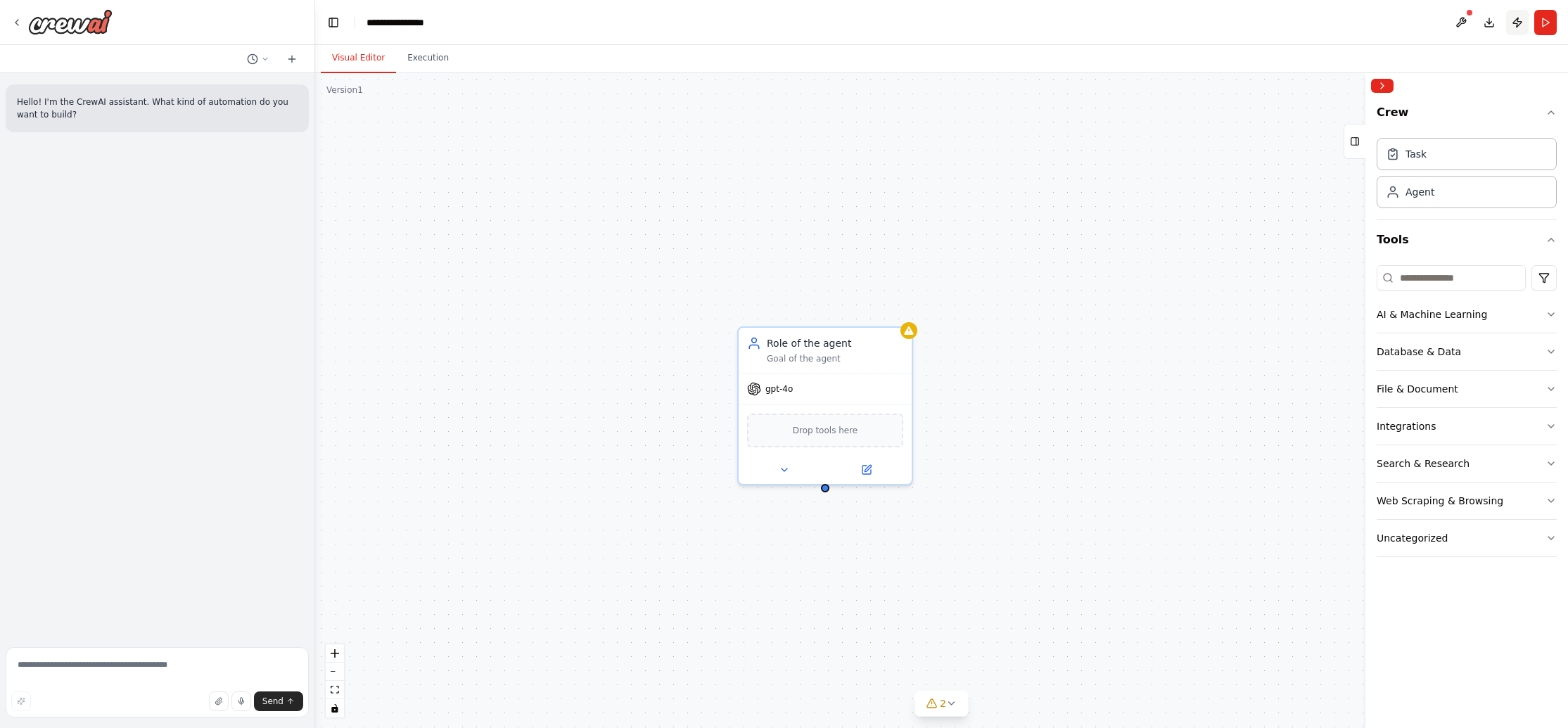
click at [1519, 22] on button "Publish" at bounding box center [1517, 23] width 23 height 25
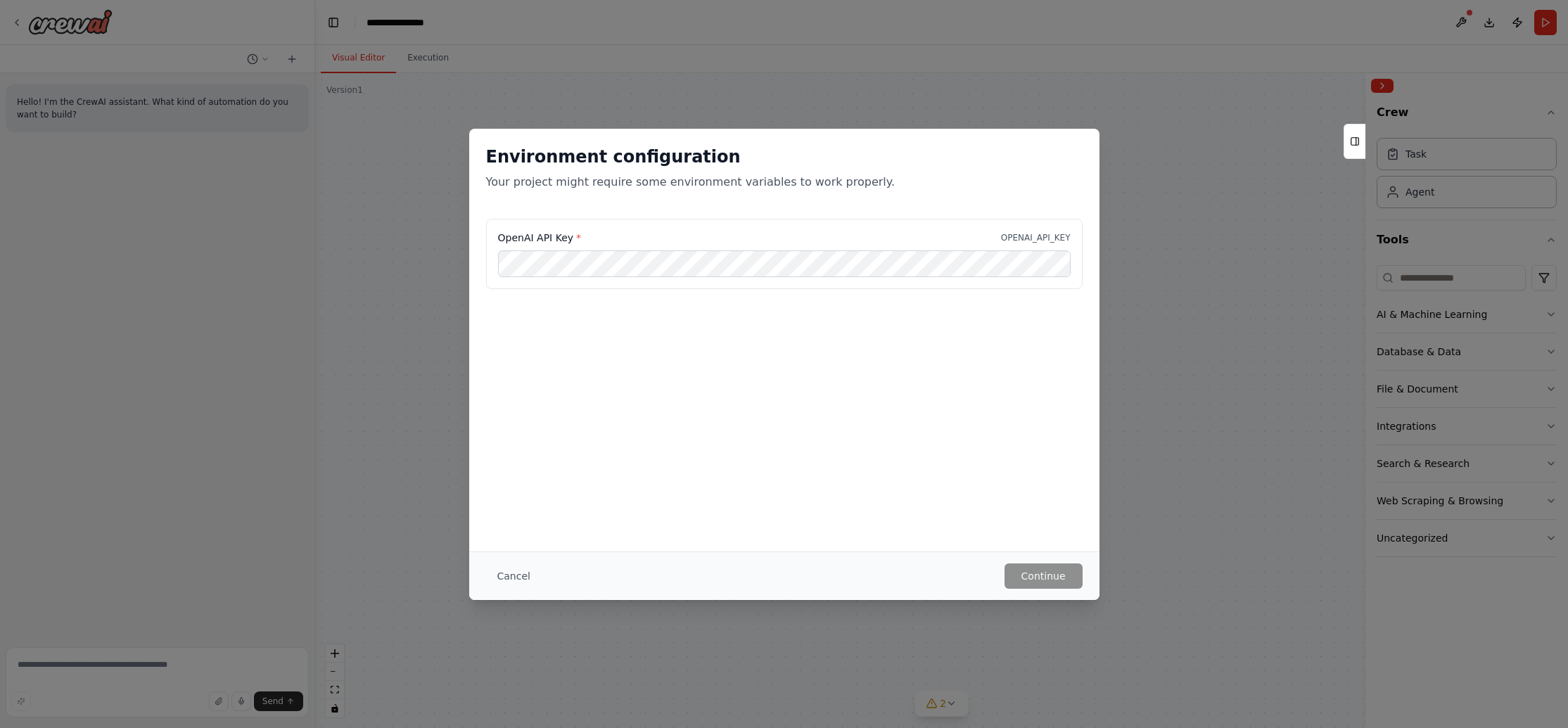
click at [1258, 58] on div "Environment configuration Your project might require some environment variables…" at bounding box center [784, 364] width 1568 height 728
click at [522, 570] on button "Cancel" at bounding box center [514, 577] width 55 height 25
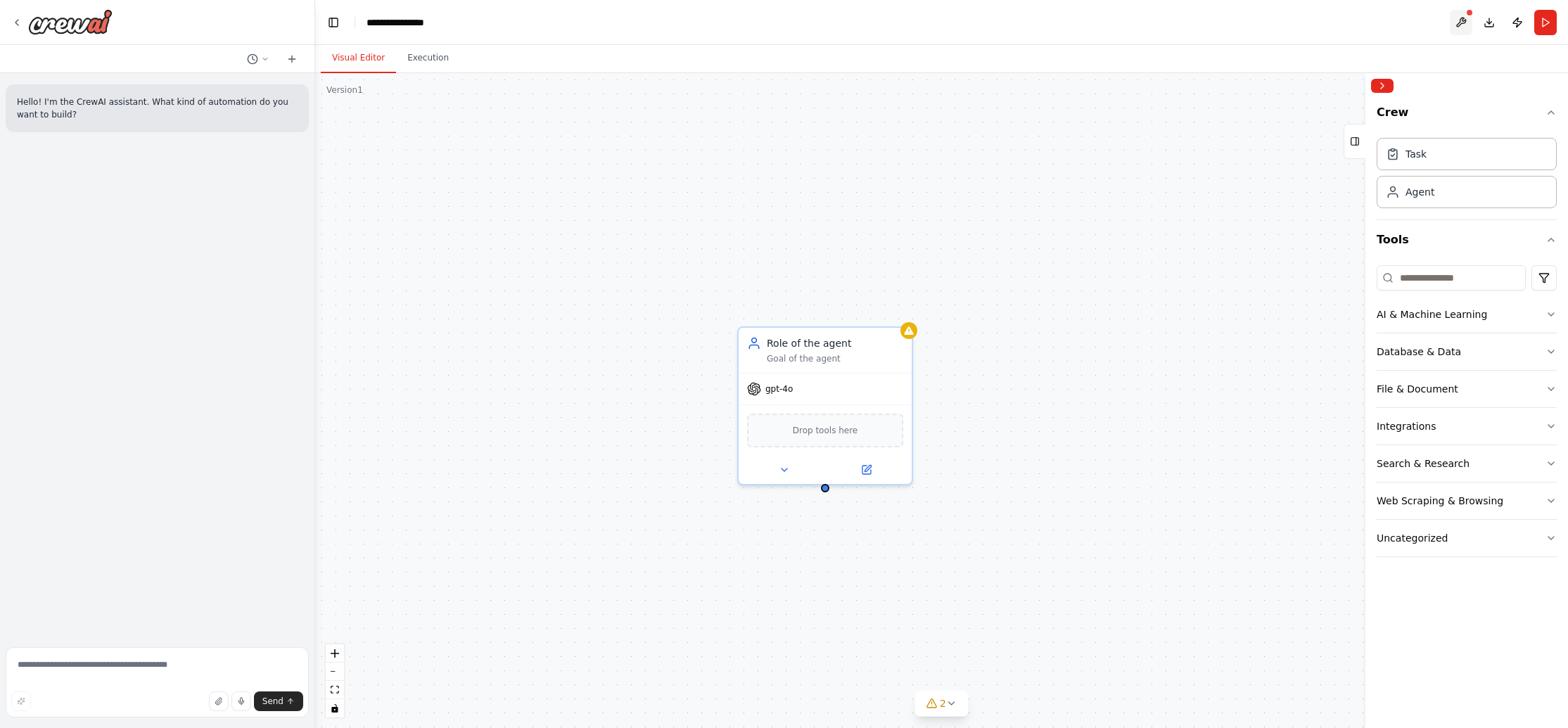
click at [1458, 22] on button at bounding box center [1461, 23] width 23 height 25
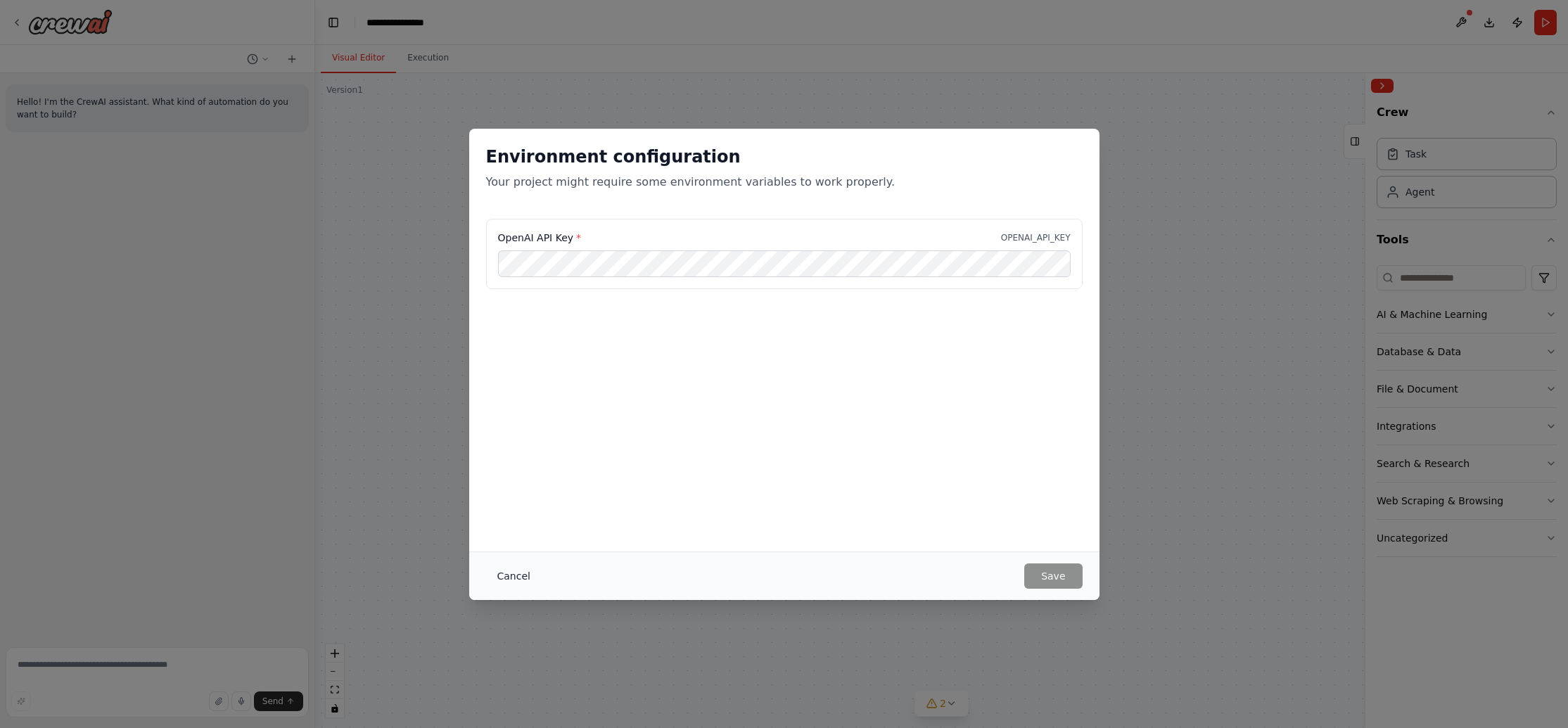
click at [510, 577] on button "Cancel" at bounding box center [514, 577] width 55 height 25
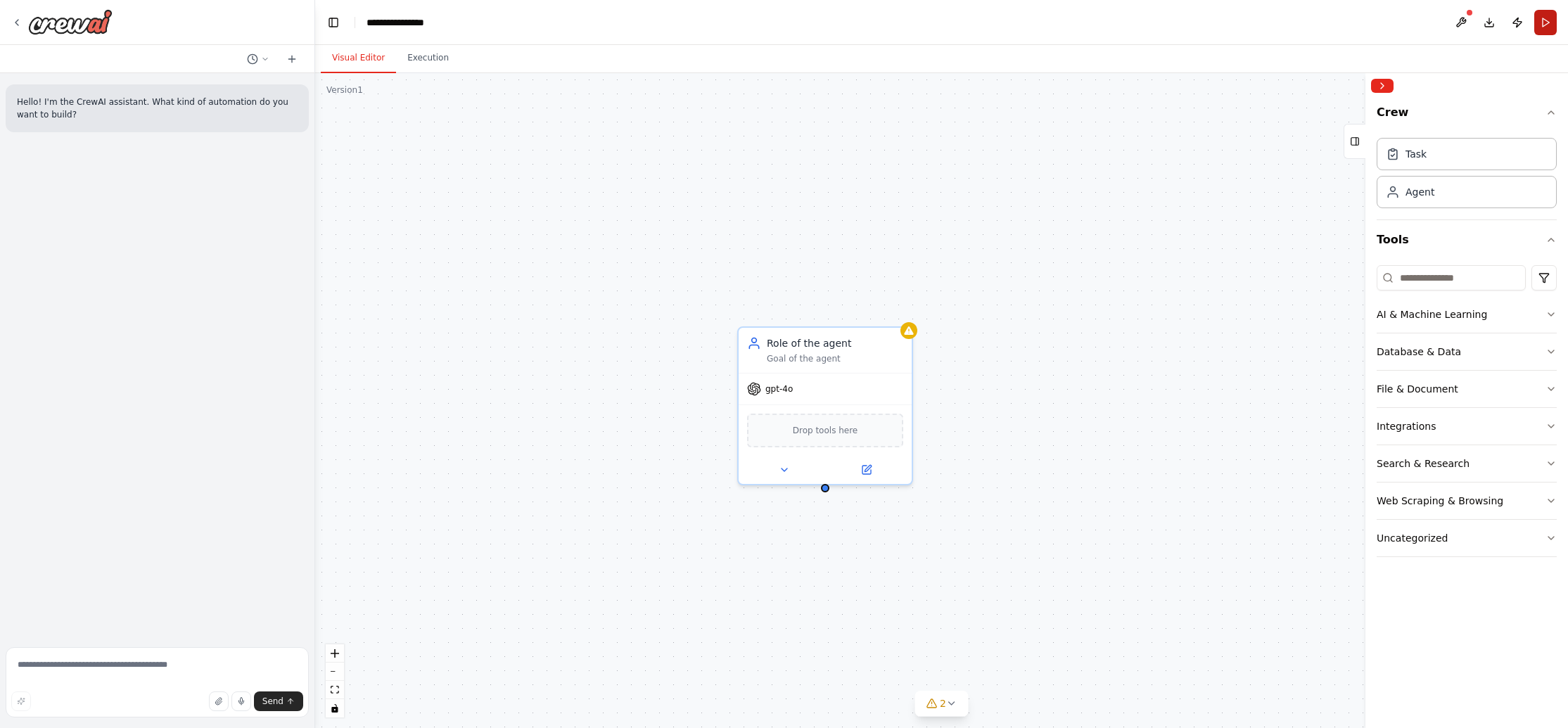
click at [1545, 16] on button "Run" at bounding box center [1545, 23] width 23 height 25
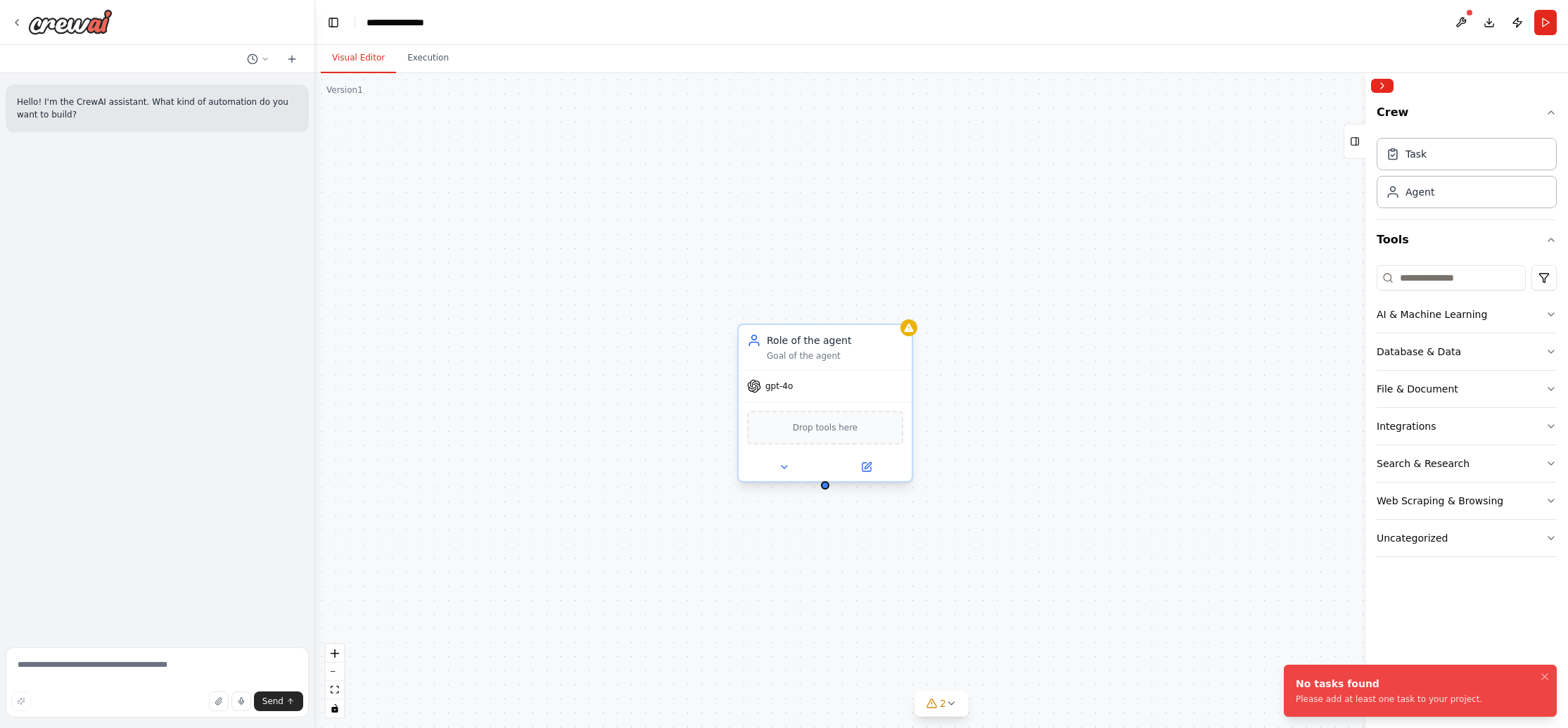
click at [866, 375] on div "gpt-4o" at bounding box center [825, 386] width 173 height 31
click at [866, 374] on div "gpt-4o" at bounding box center [825, 386] width 173 height 31
click at [865, 466] on icon at bounding box center [868, 465] width 7 height 7
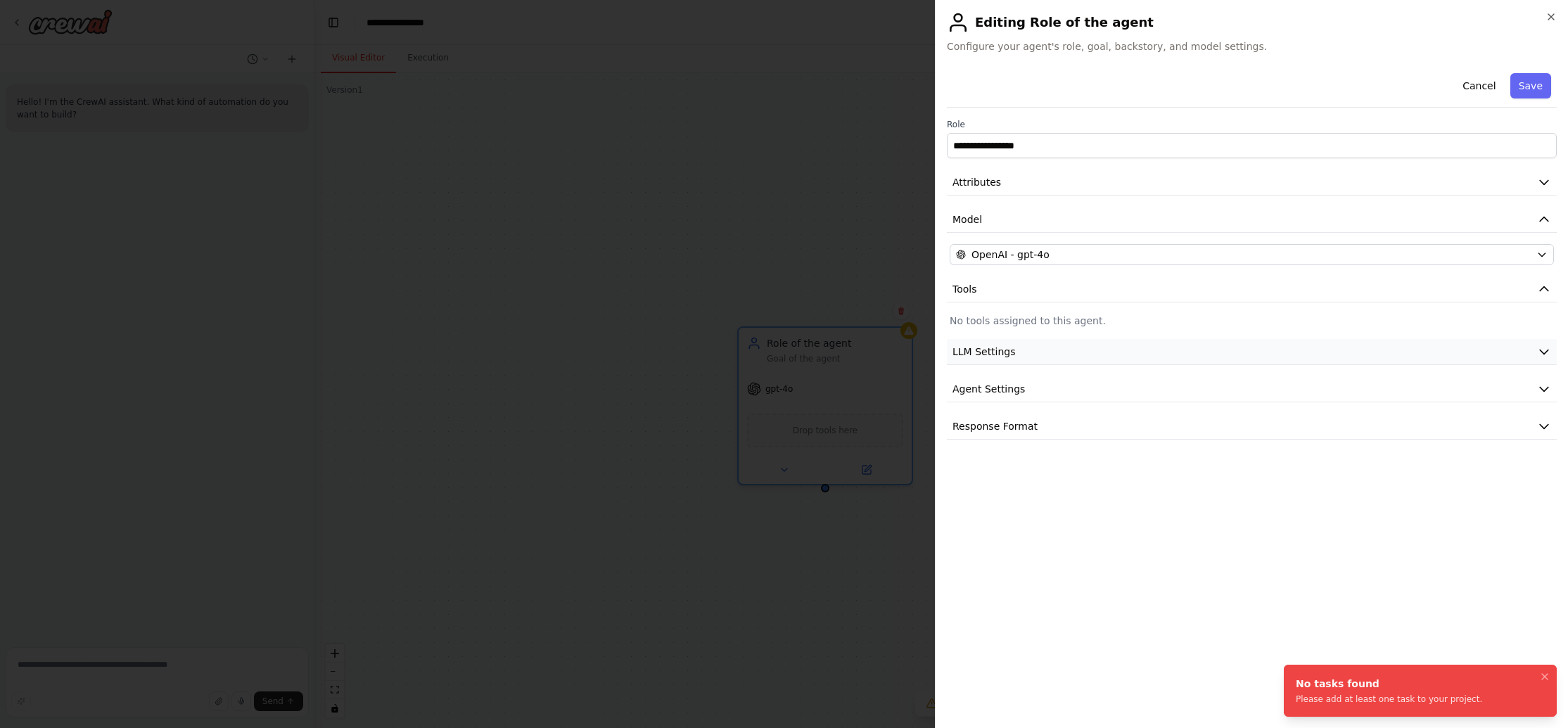
click at [1045, 344] on button "LLM Settings" at bounding box center [1252, 351] width 610 height 26
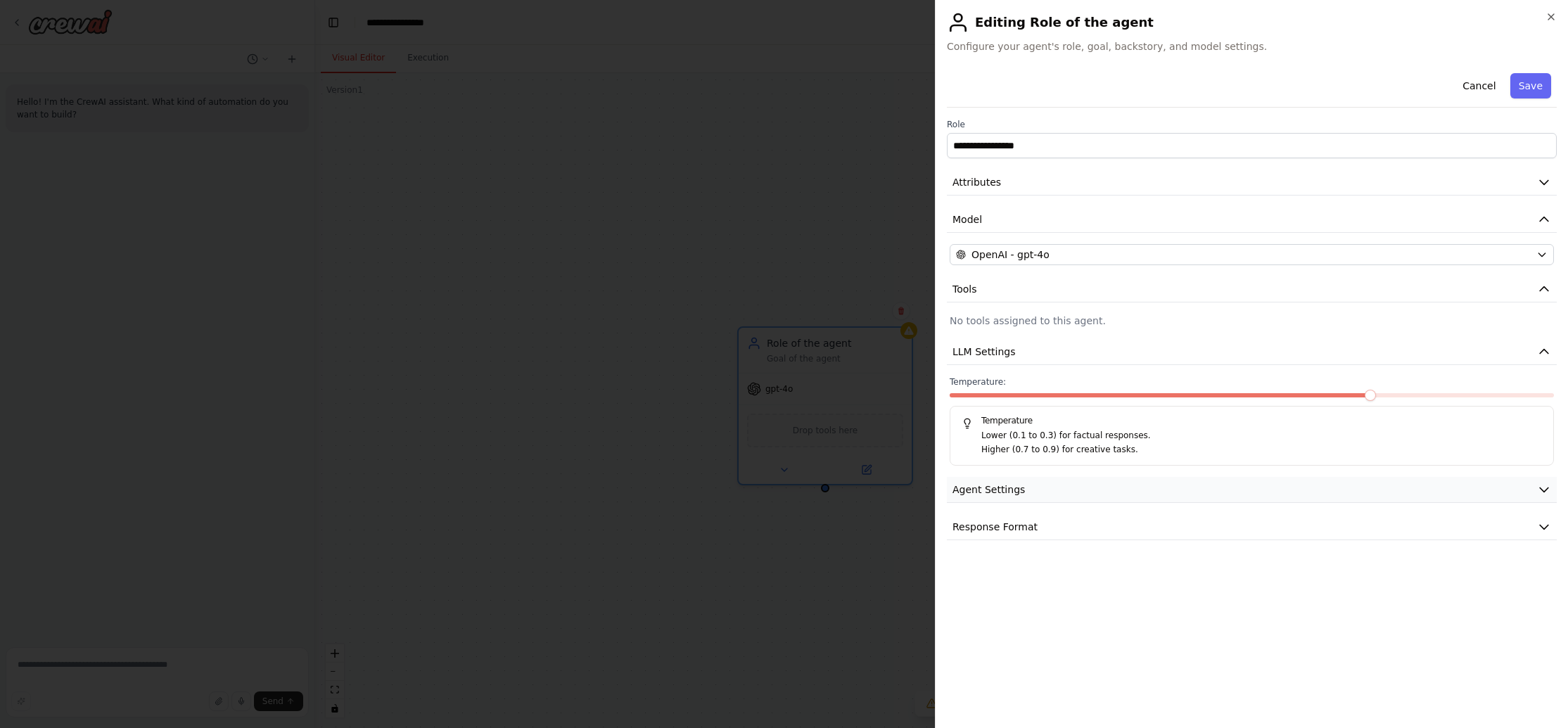
click at [1012, 488] on span "Agent Settings" at bounding box center [989, 490] width 73 height 14
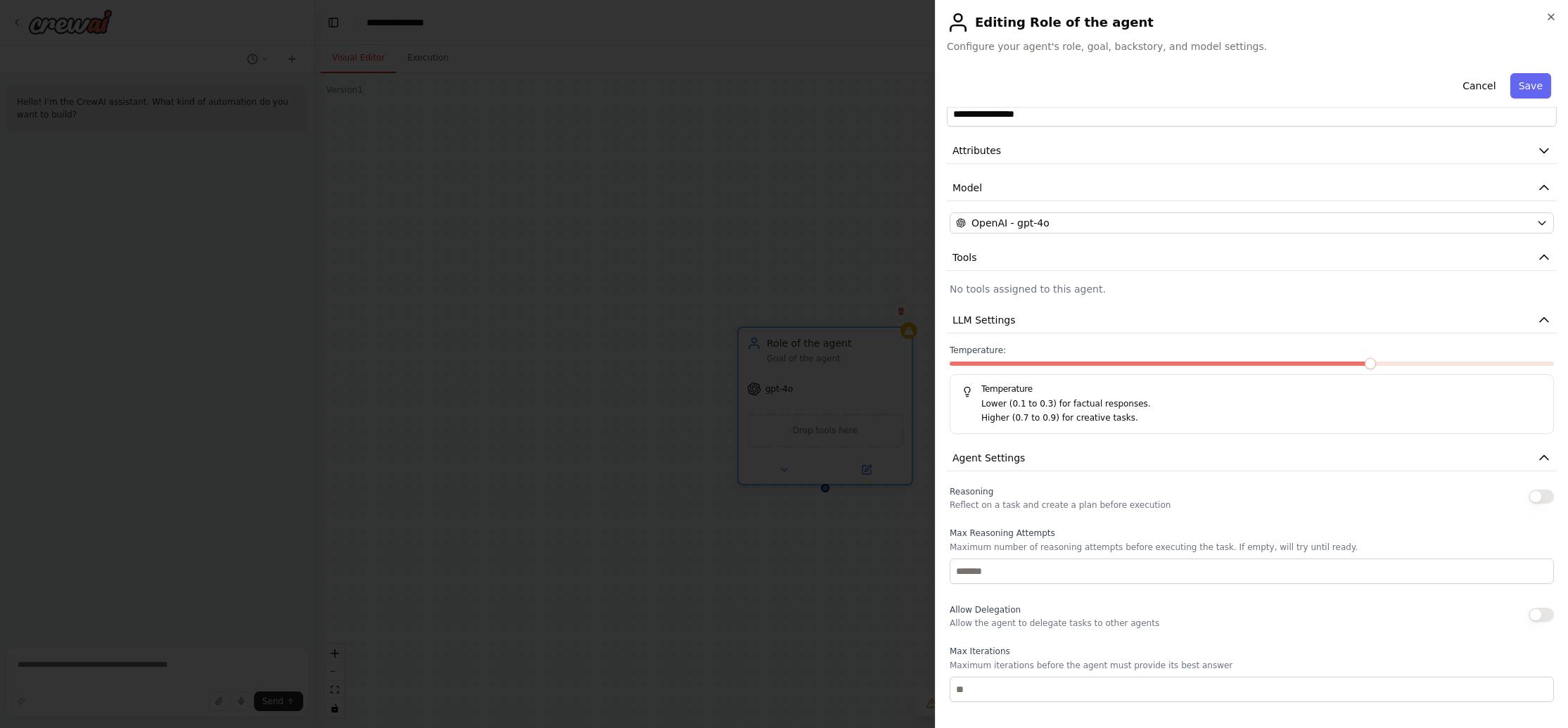
scroll to position [212, 0]
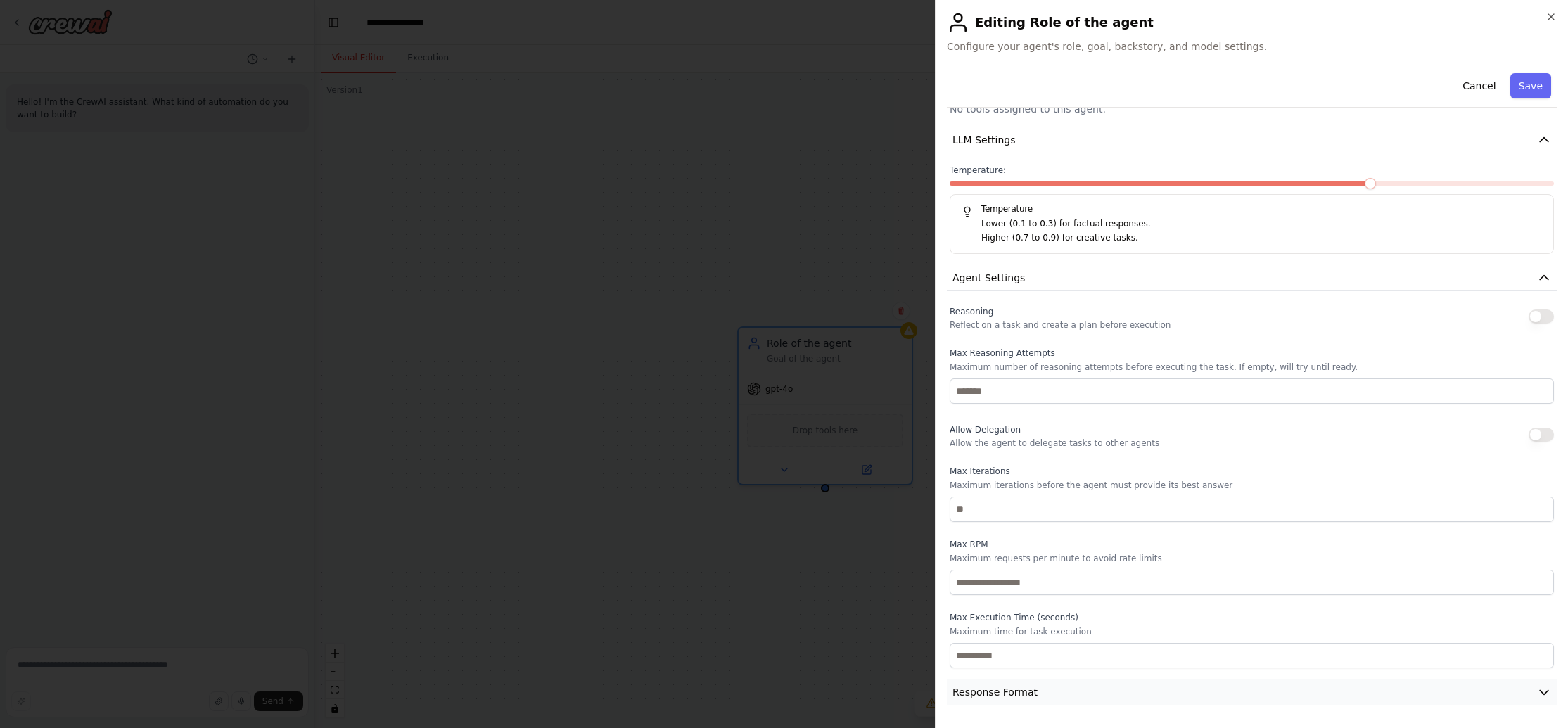
click at [1051, 693] on button "Response Format" at bounding box center [1252, 692] width 610 height 26
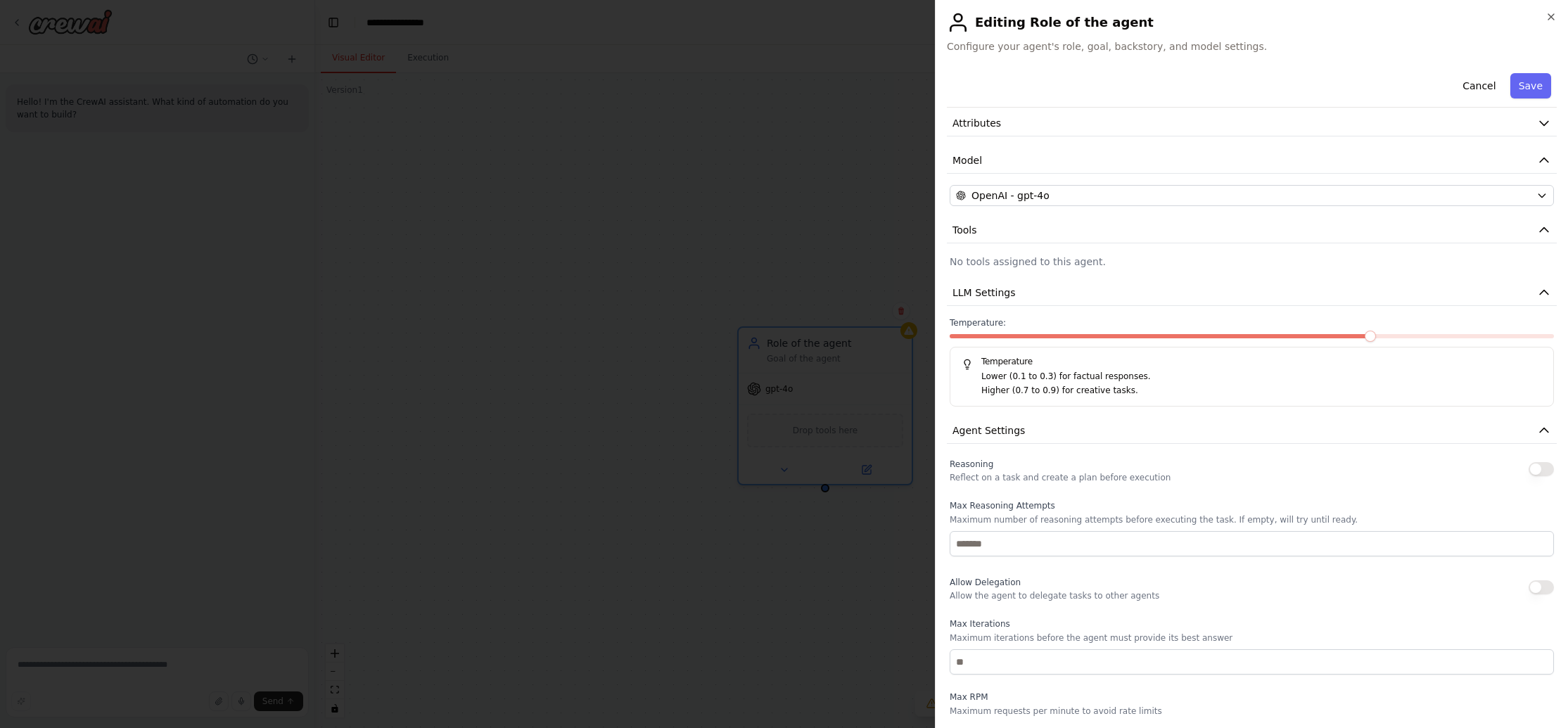
scroll to position [0, 0]
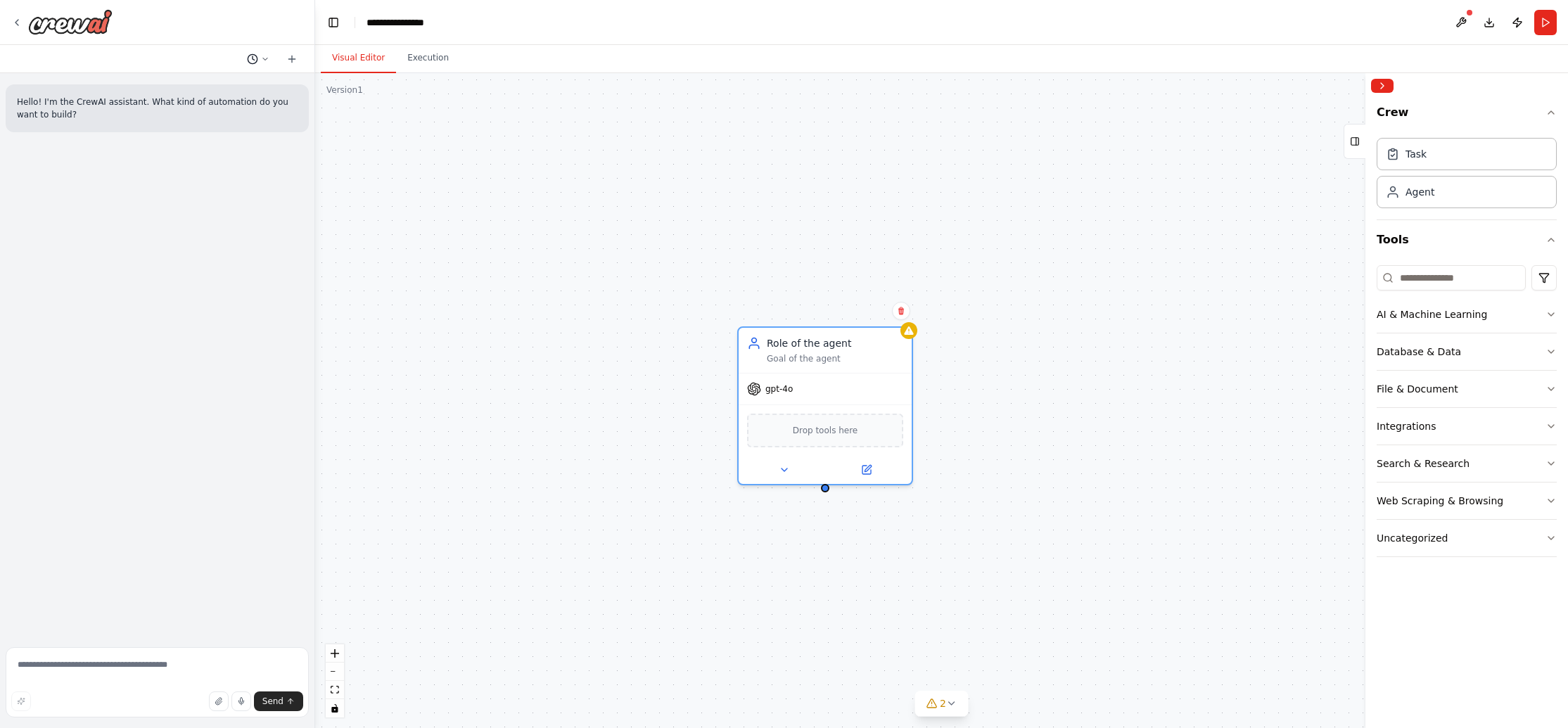
click at [264, 59] on icon at bounding box center [265, 59] width 8 height 8
click at [68, 23] on div at bounding box center [157, 364] width 315 height 728
click at [20, 22] on icon at bounding box center [16, 22] width 11 height 11
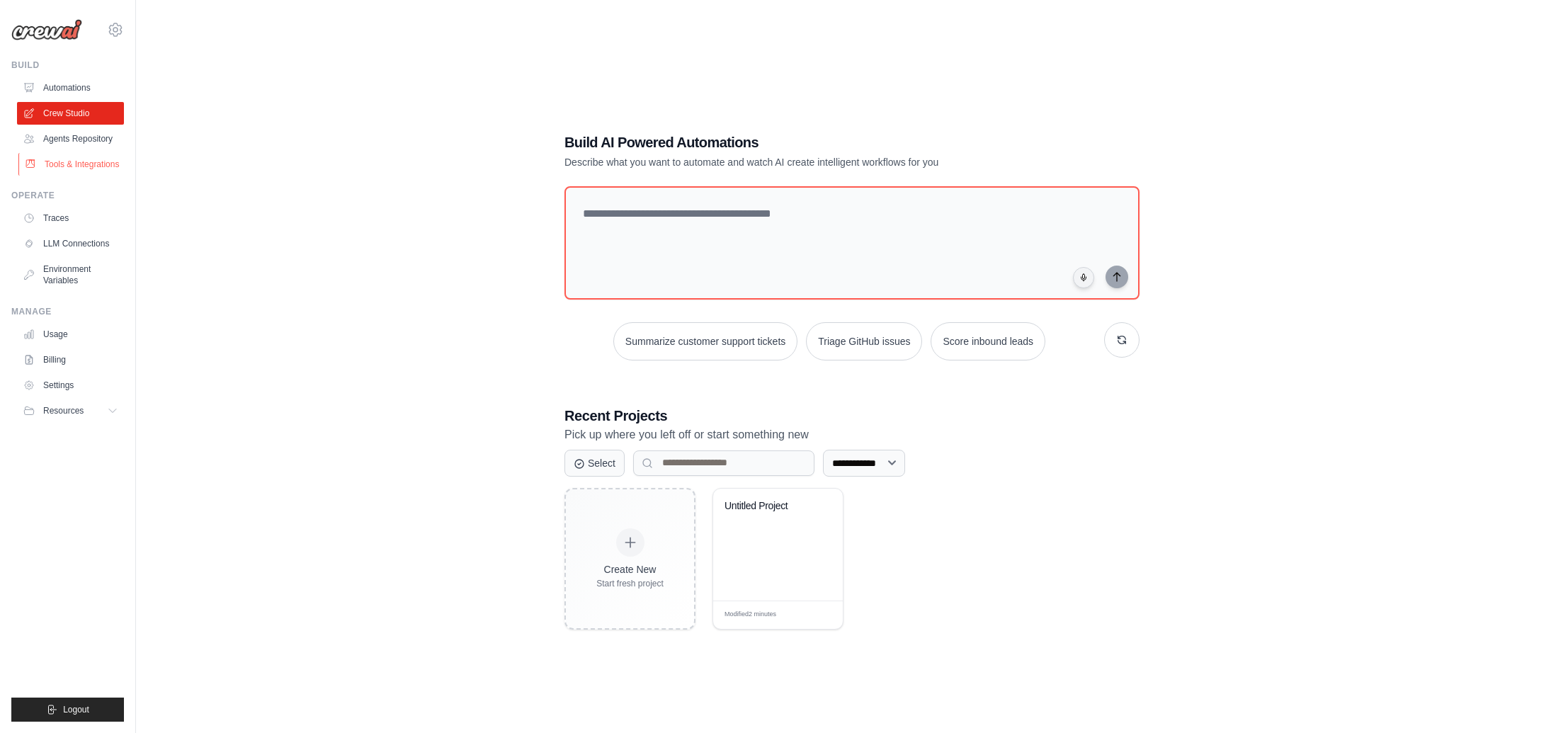
click at [81, 166] on link "Tools & Integrations" at bounding box center [72, 164] width 107 height 23
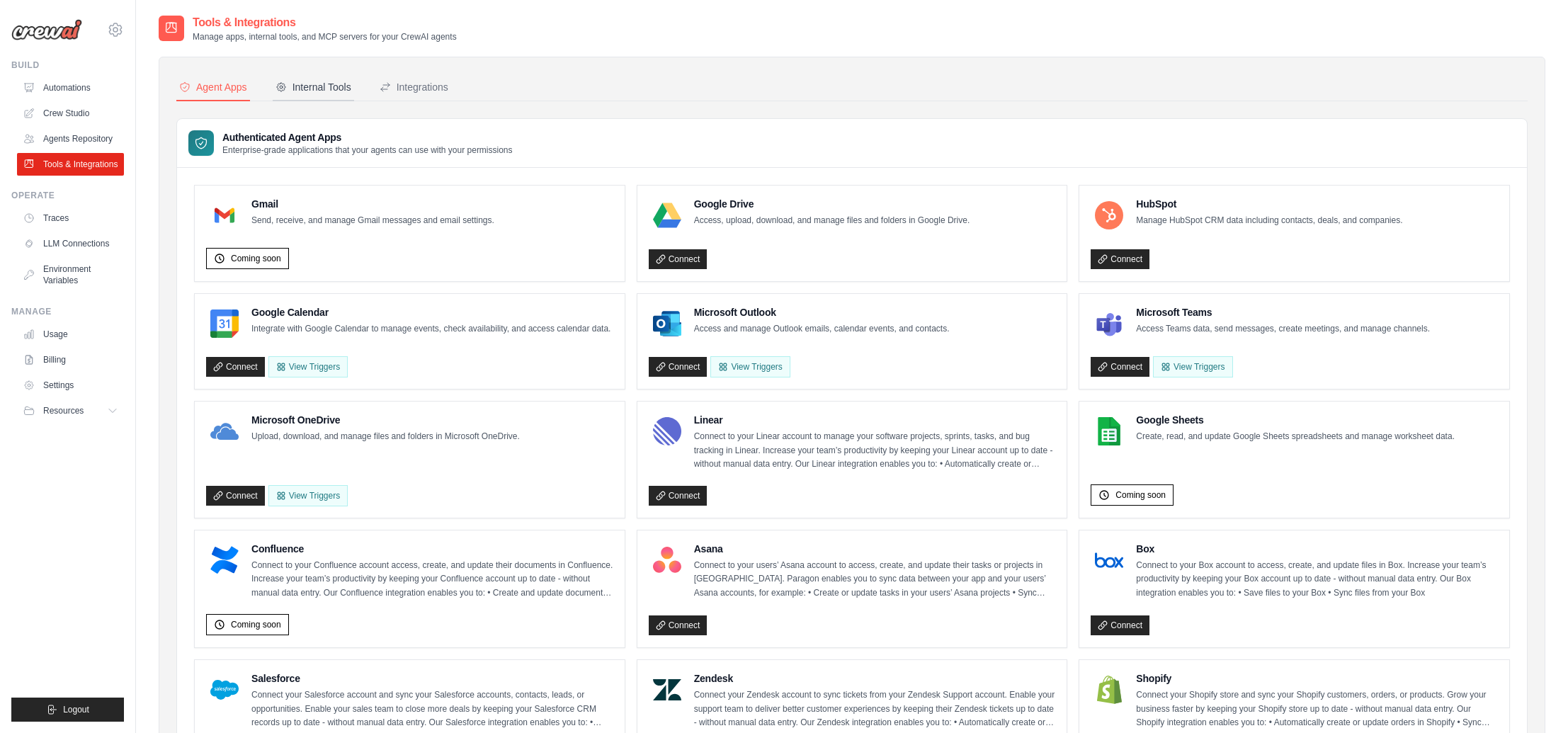
click at [303, 74] on button "Internal Tools" at bounding box center [313, 88] width 82 height 27
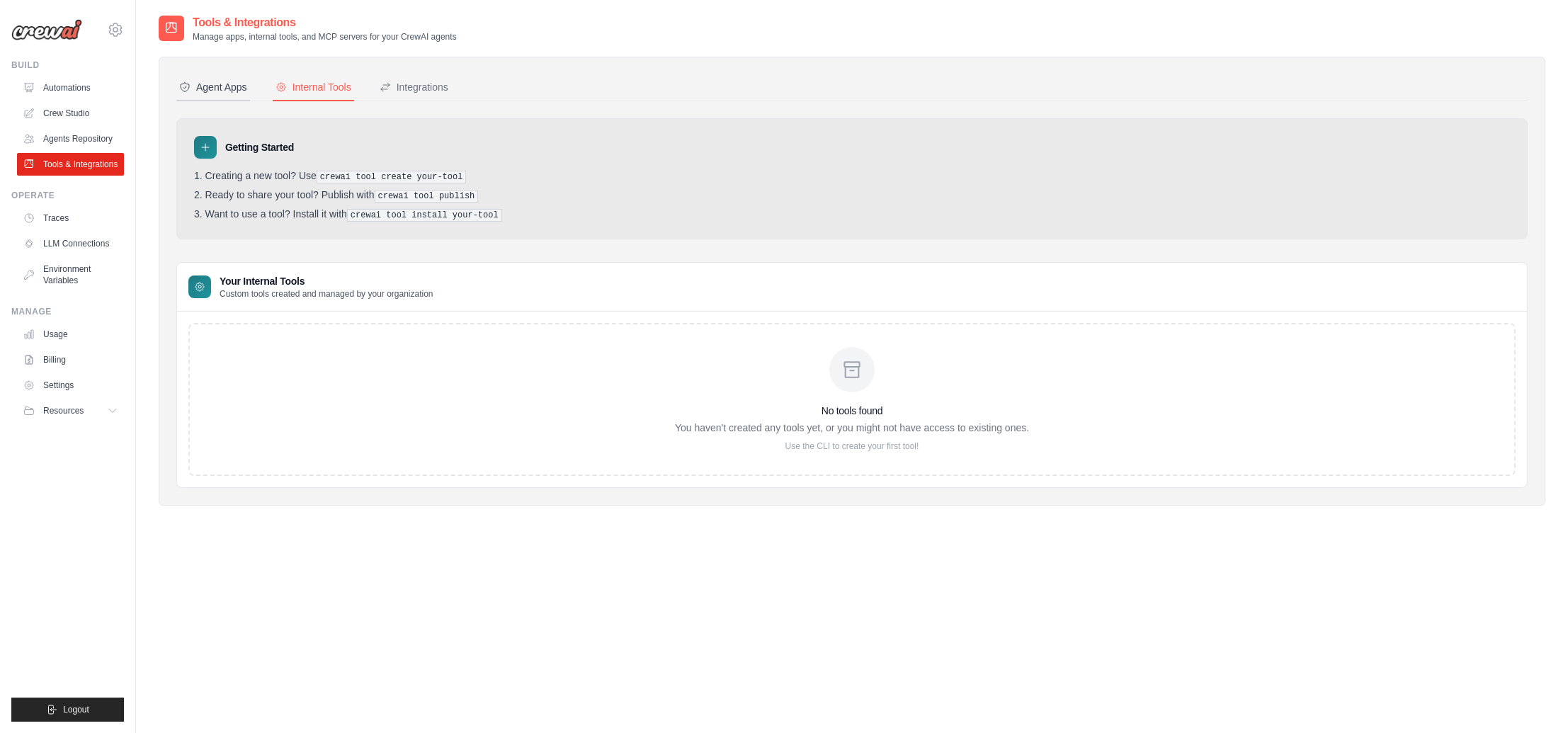
click at [200, 83] on div "Agent Apps" at bounding box center [213, 87] width 68 height 14
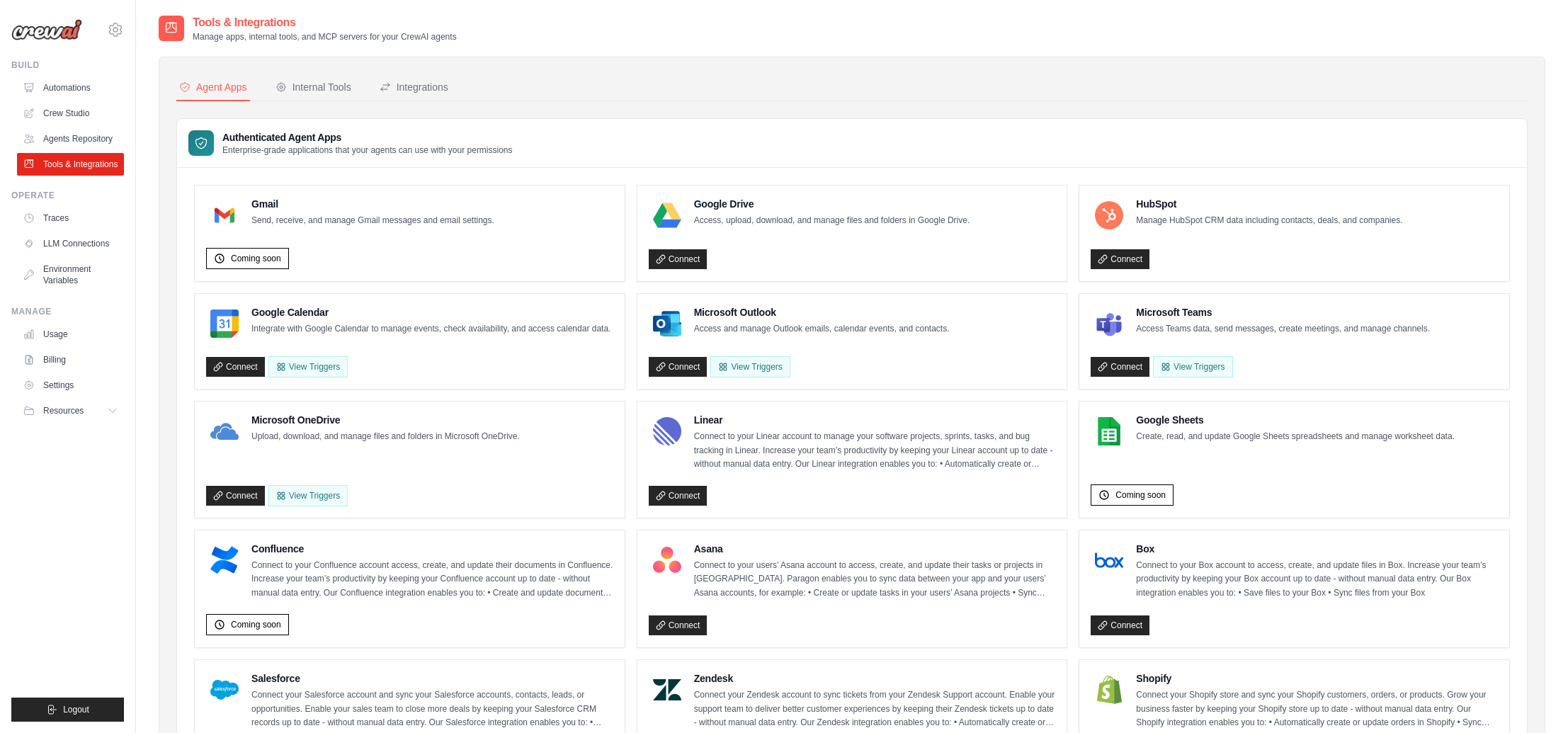
click at [457, 81] on nav "Agent Apps Internal Tools Integrations" at bounding box center [851, 88] width 1351 height 27
click at [433, 83] on div "Integrations" at bounding box center [414, 87] width 69 height 14
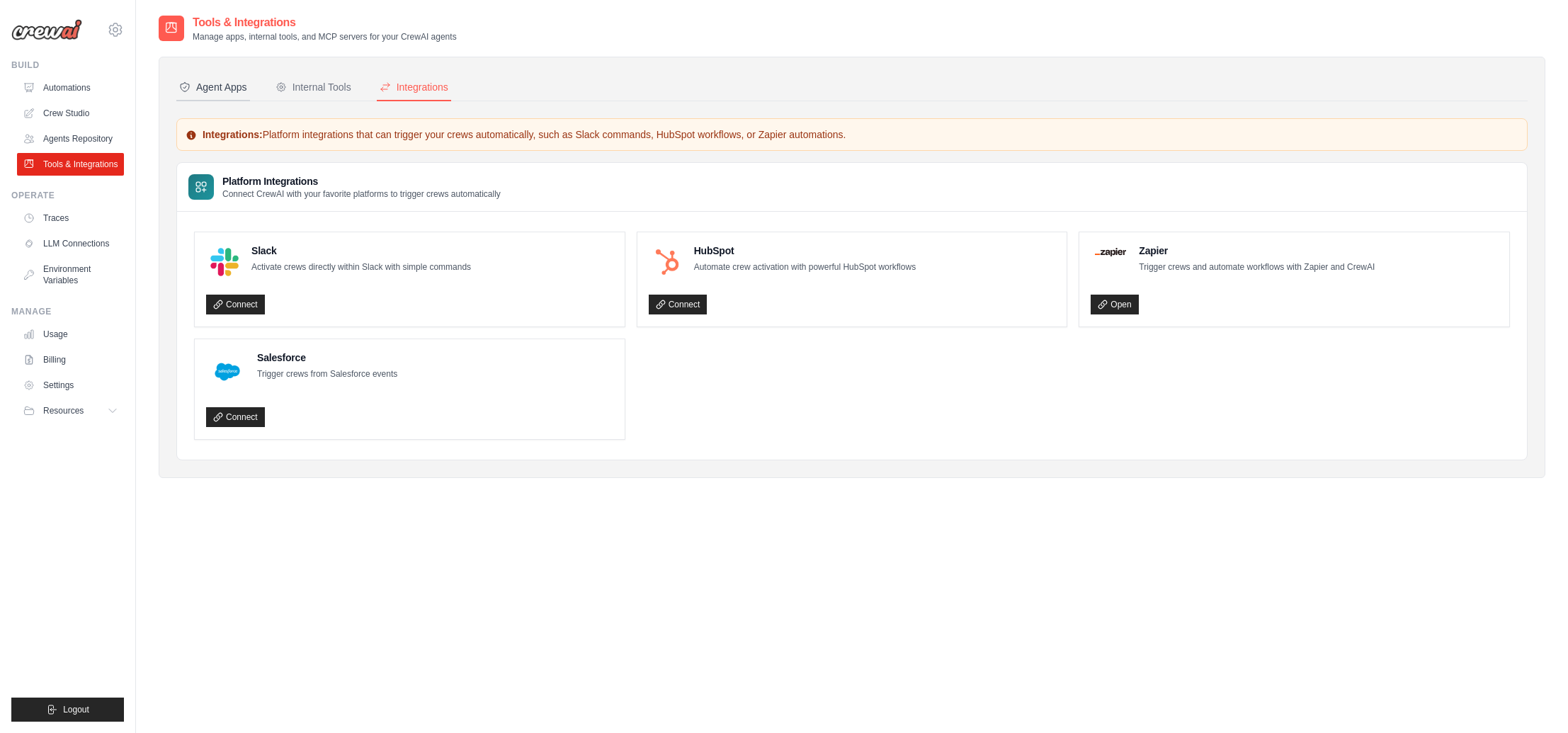
click at [229, 88] on div "Agent Apps" at bounding box center [213, 87] width 68 height 14
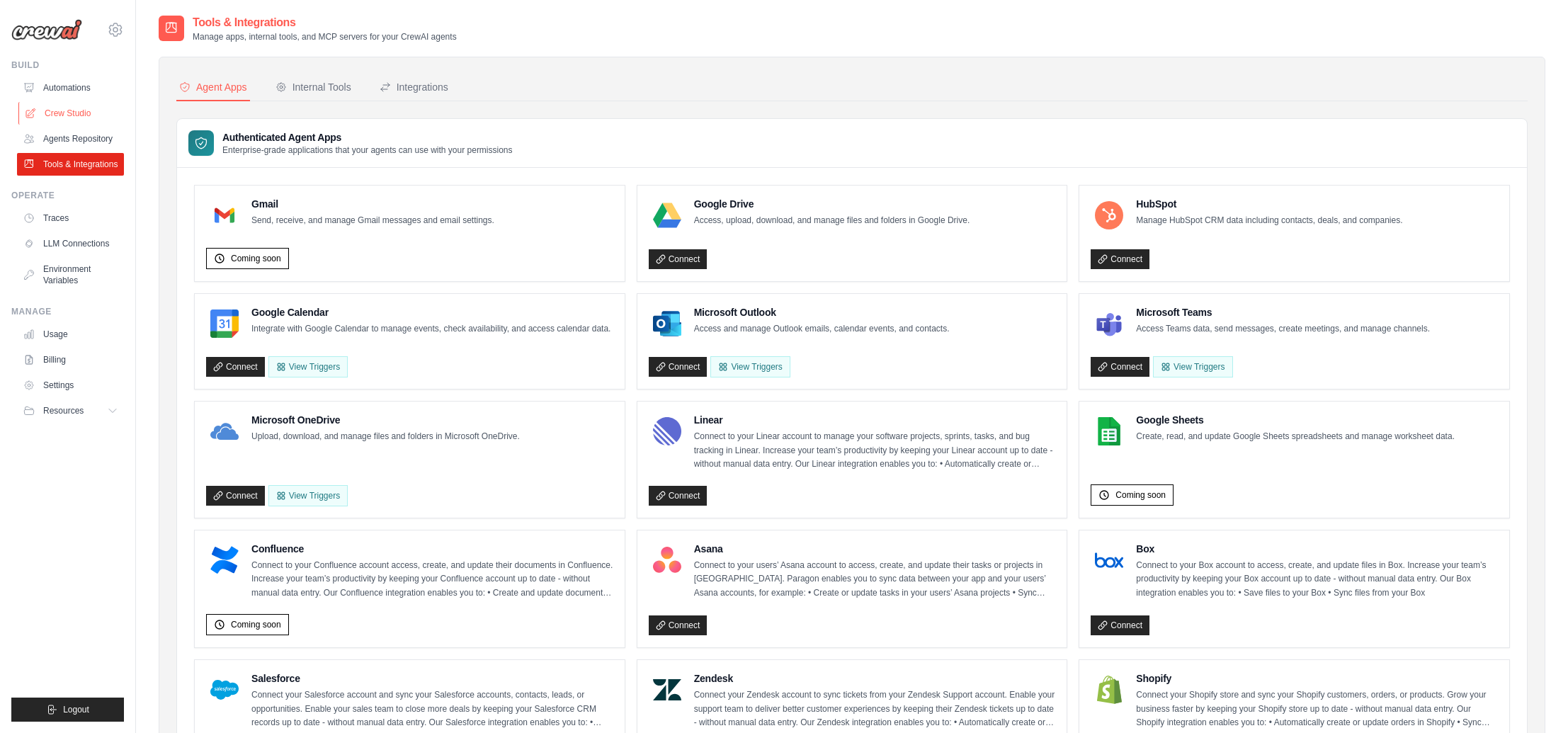
click at [64, 117] on link "Crew Studio" at bounding box center [72, 113] width 107 height 23
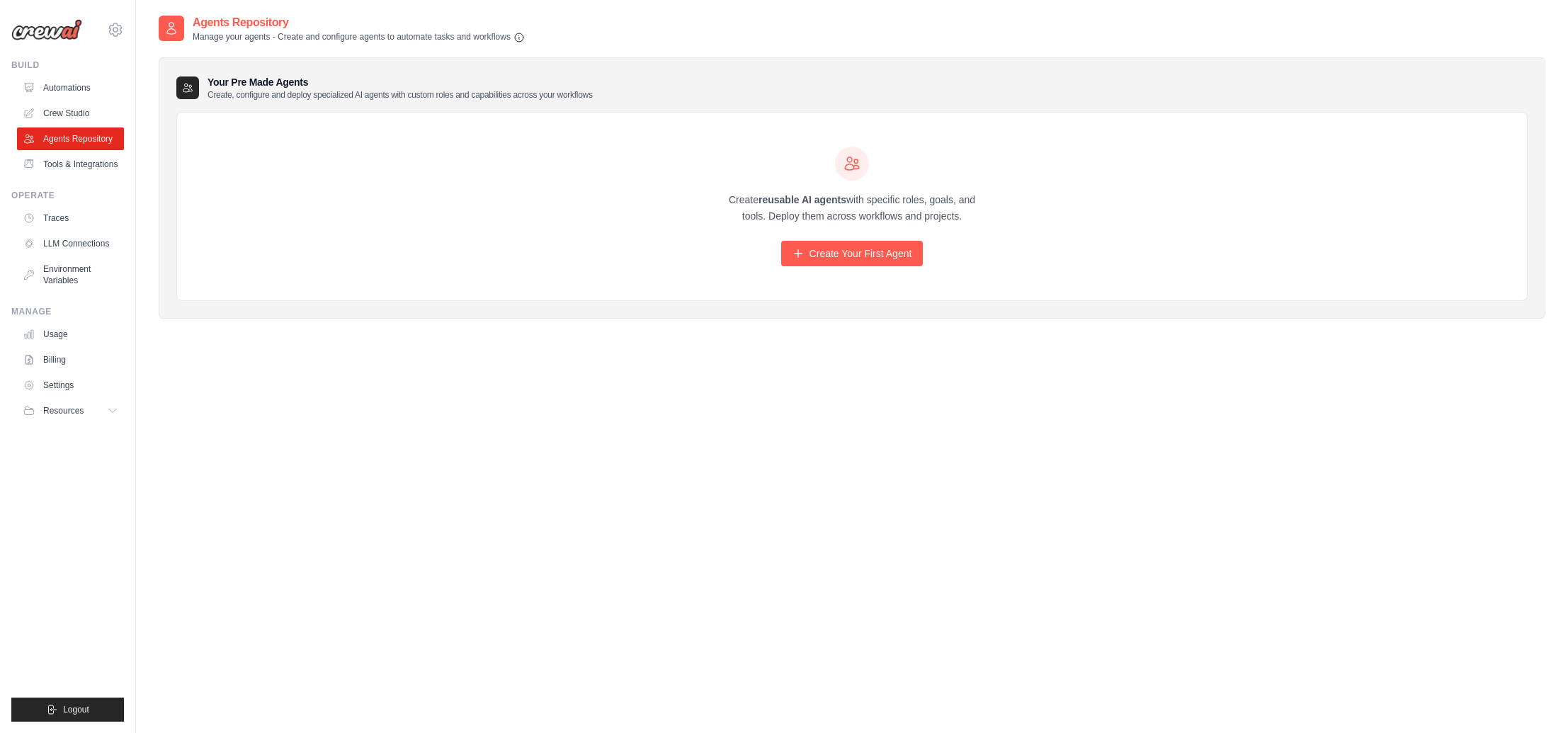
click at [269, 89] on p "Create, configure and deploy specialized AI agents with custom roles and capabi…" at bounding box center [399, 94] width 385 height 11
click at [167, 86] on div "Your Pre Made Agents Create, configure and deploy specialized AI agents with cu…" at bounding box center [851, 188] width 1386 height 262
click at [183, 86] on icon at bounding box center [187, 88] width 11 height 11
click at [879, 257] on link "Create Your First Agent" at bounding box center [851, 254] width 142 height 25
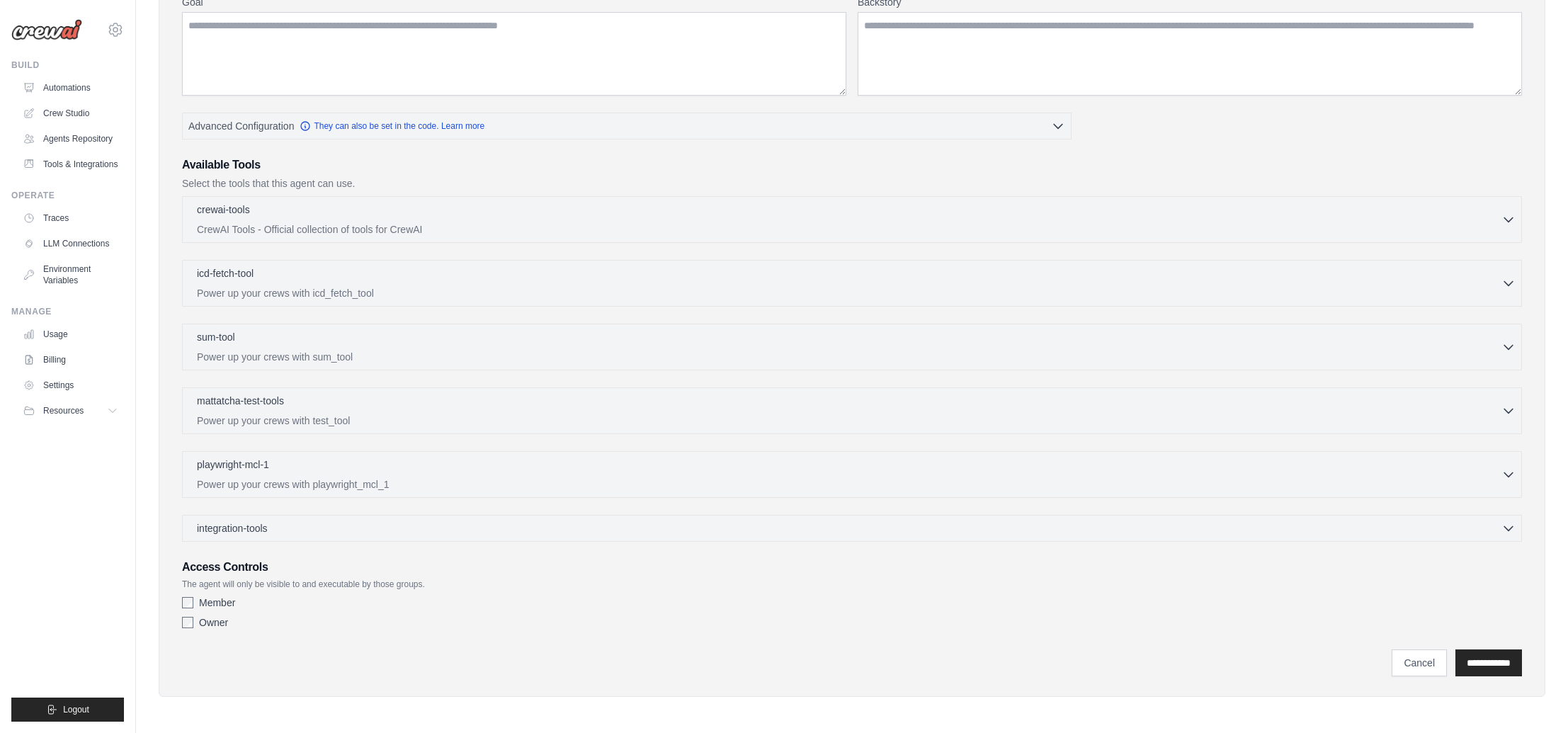
scroll to position [198, 0]
click at [85, 324] on link "Usage" at bounding box center [72, 334] width 107 height 23
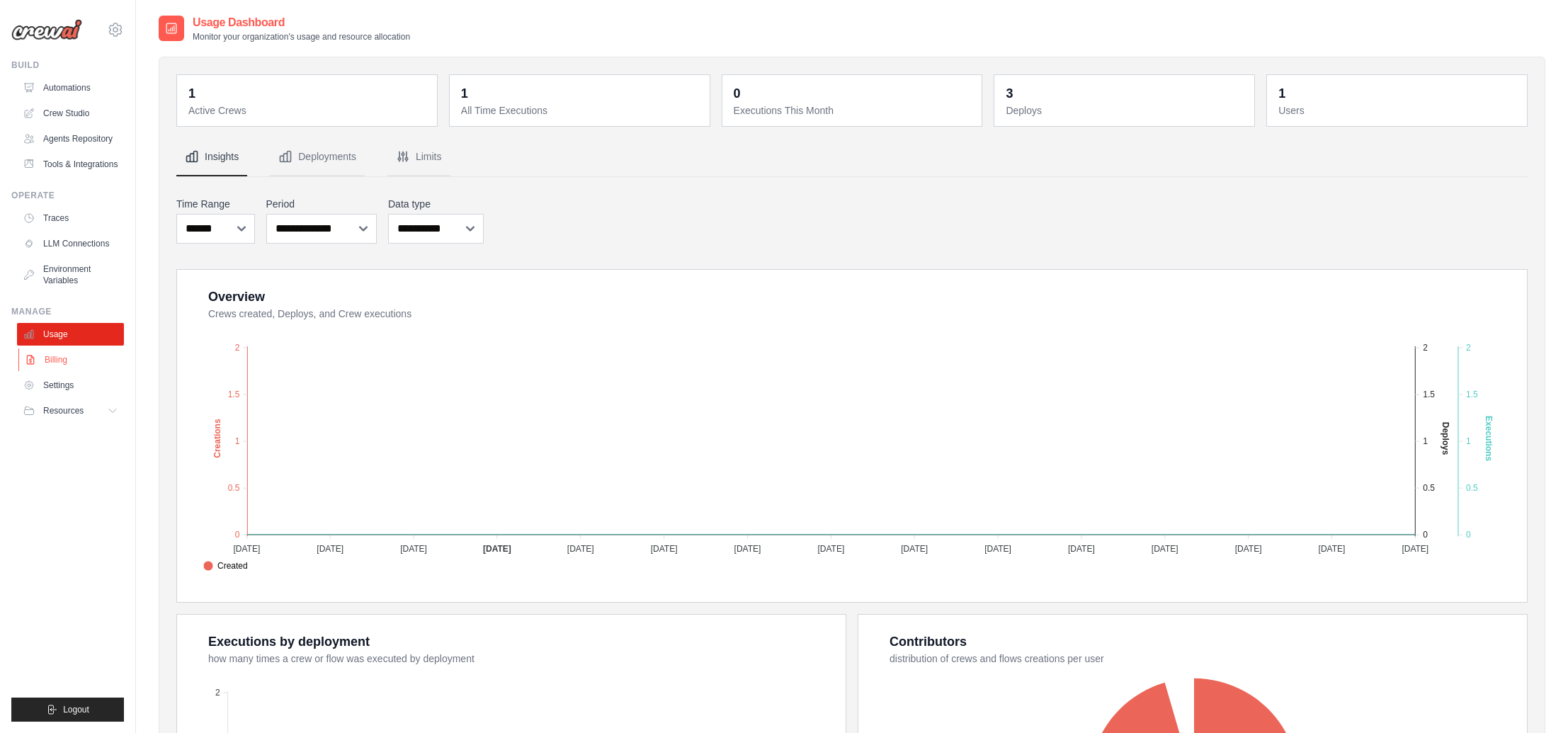
click at [61, 353] on link "Billing" at bounding box center [72, 360] width 107 height 23
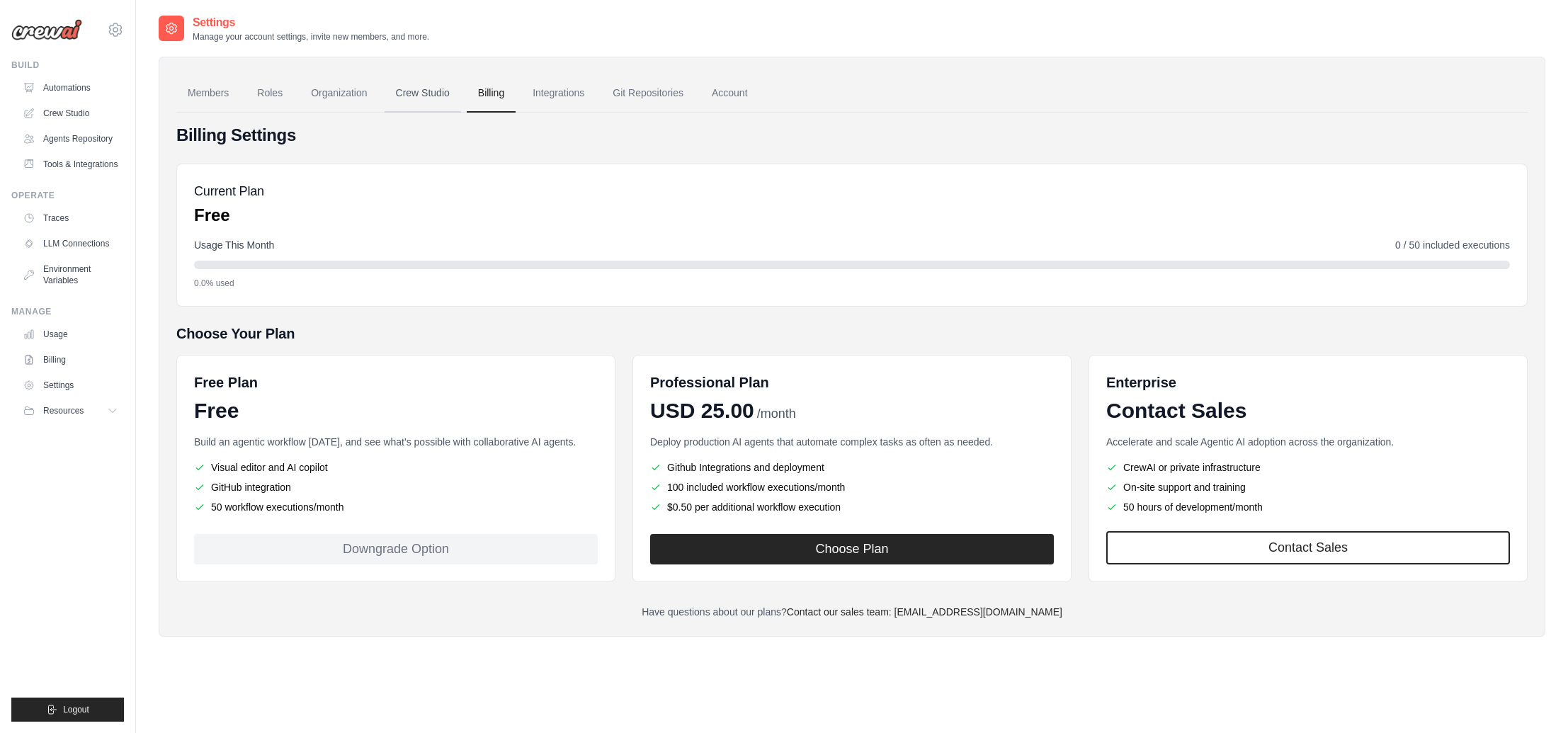
click at [416, 96] on link "Crew Studio" at bounding box center [423, 93] width 77 height 38
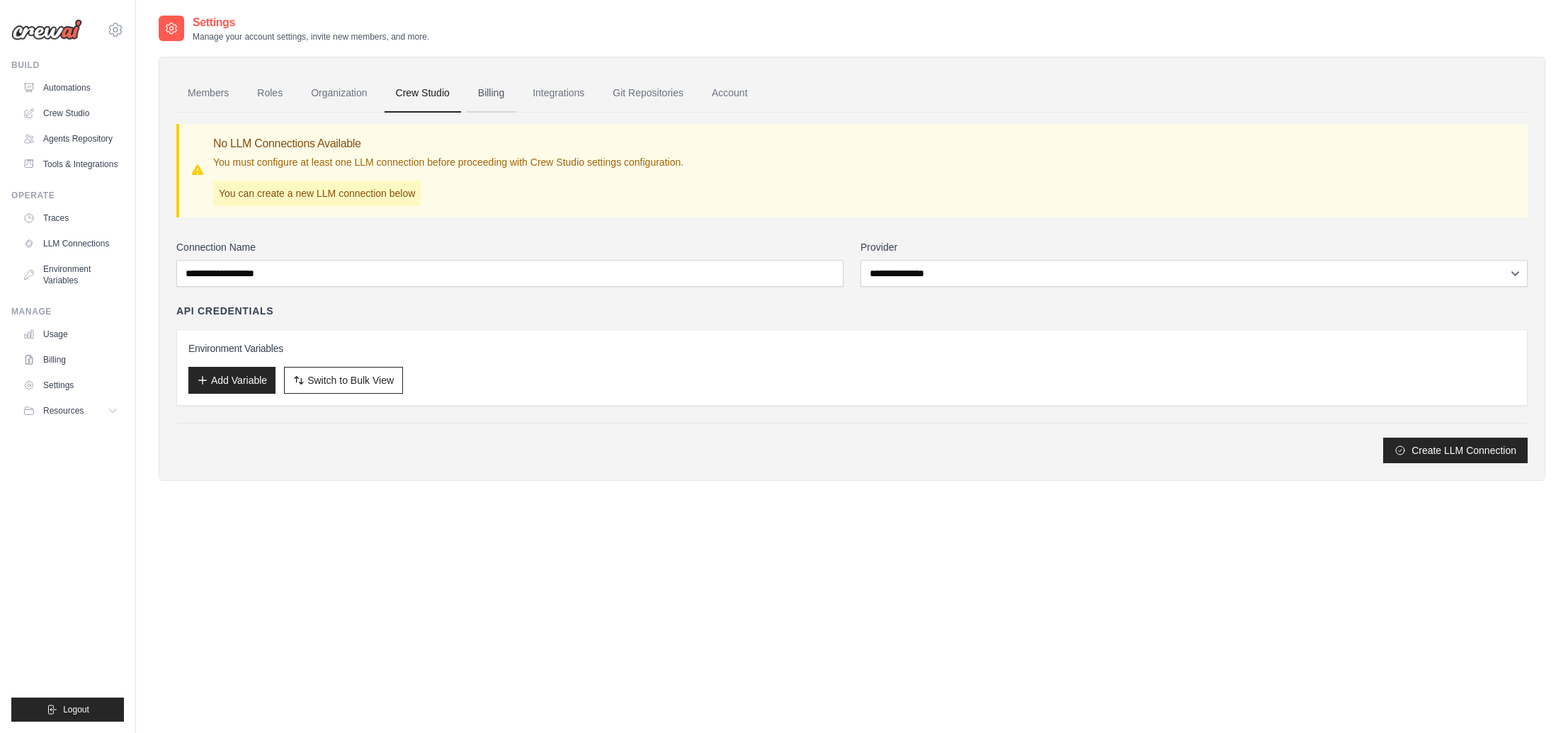
click at [472, 94] on link "Billing" at bounding box center [491, 93] width 49 height 38
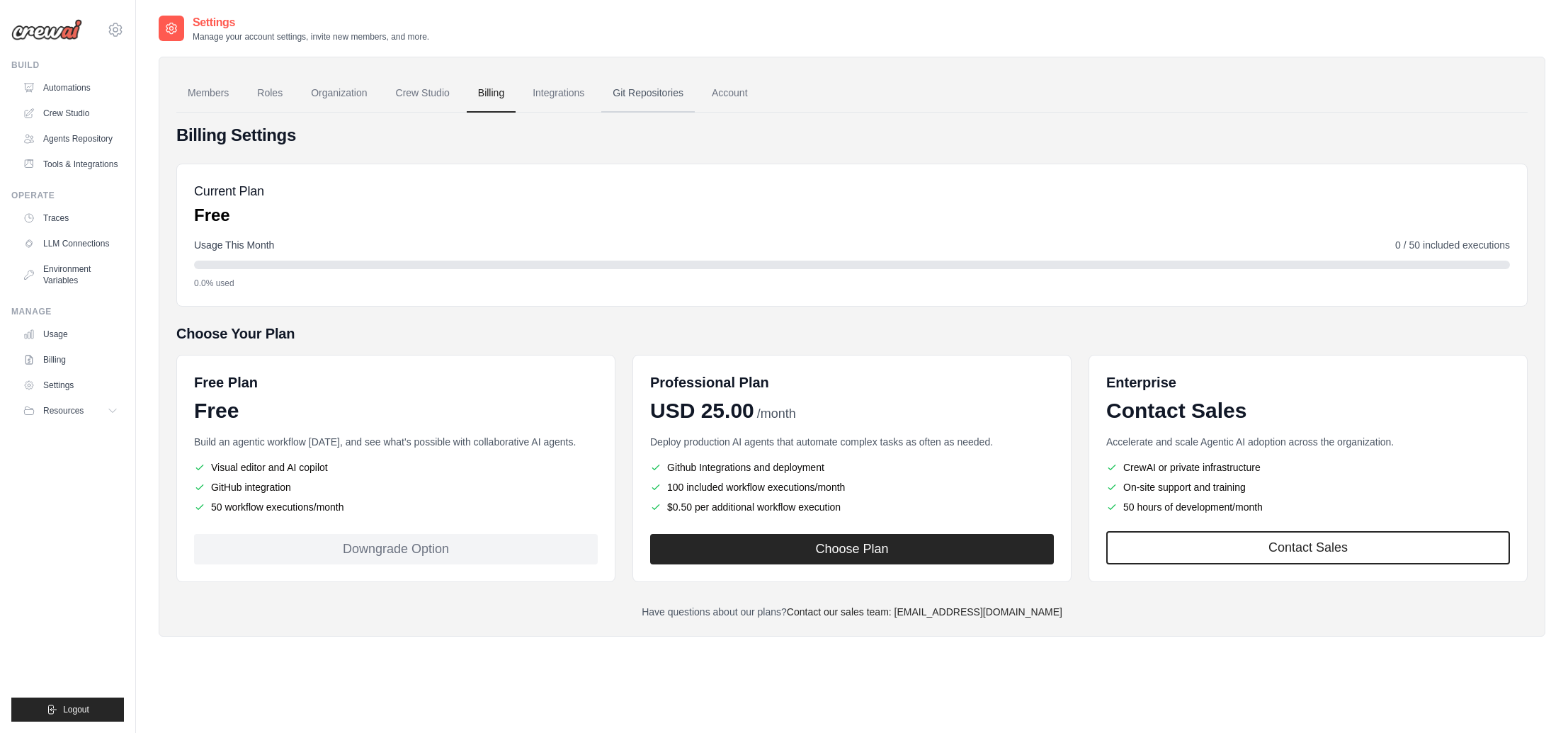
click at [638, 96] on link "Git Repositories" at bounding box center [648, 93] width 93 height 38
click at [739, 95] on link "Account" at bounding box center [730, 93] width 59 height 38
